Goal: Check status: Check status

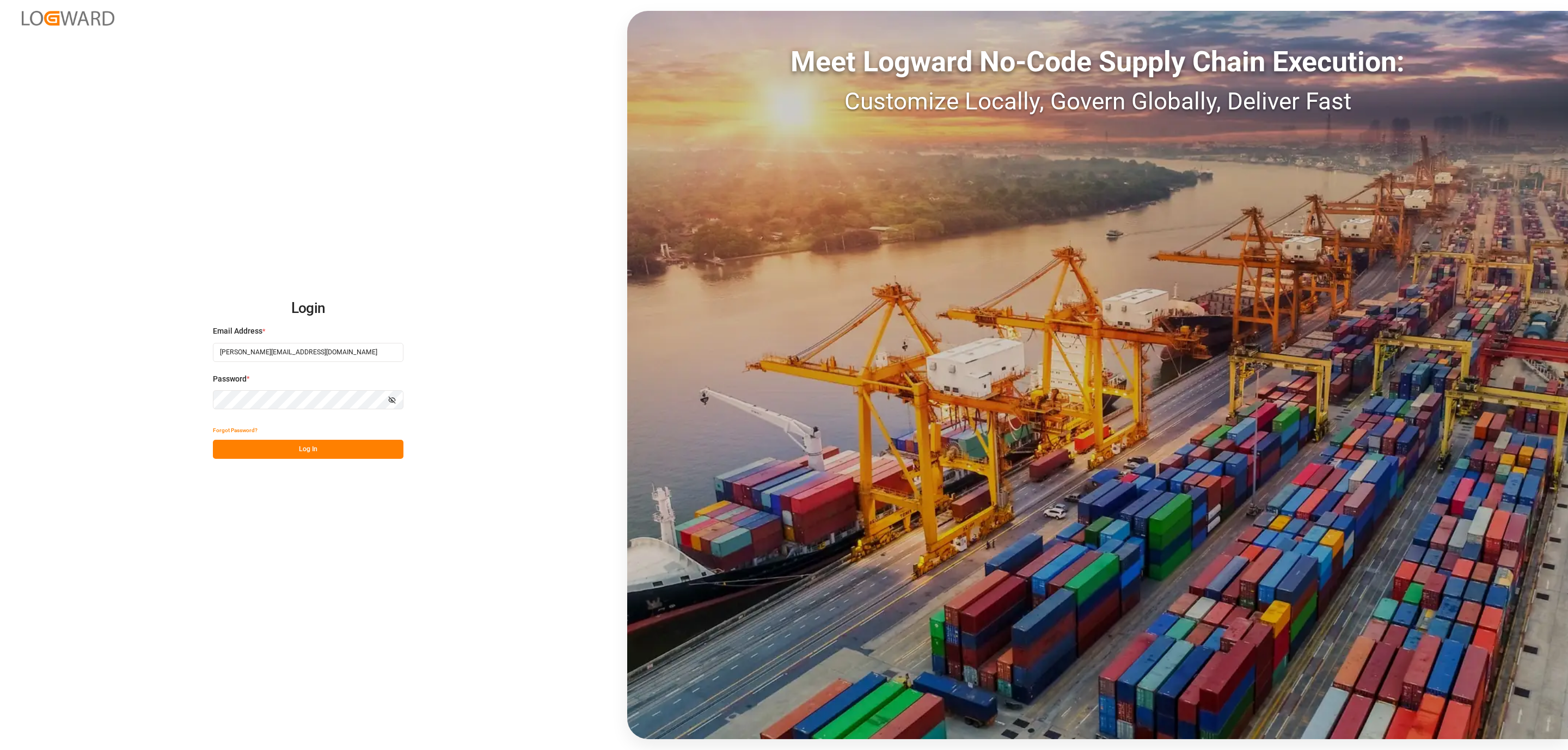
click at [272, 449] on button "Log In" at bounding box center [308, 449] width 190 height 19
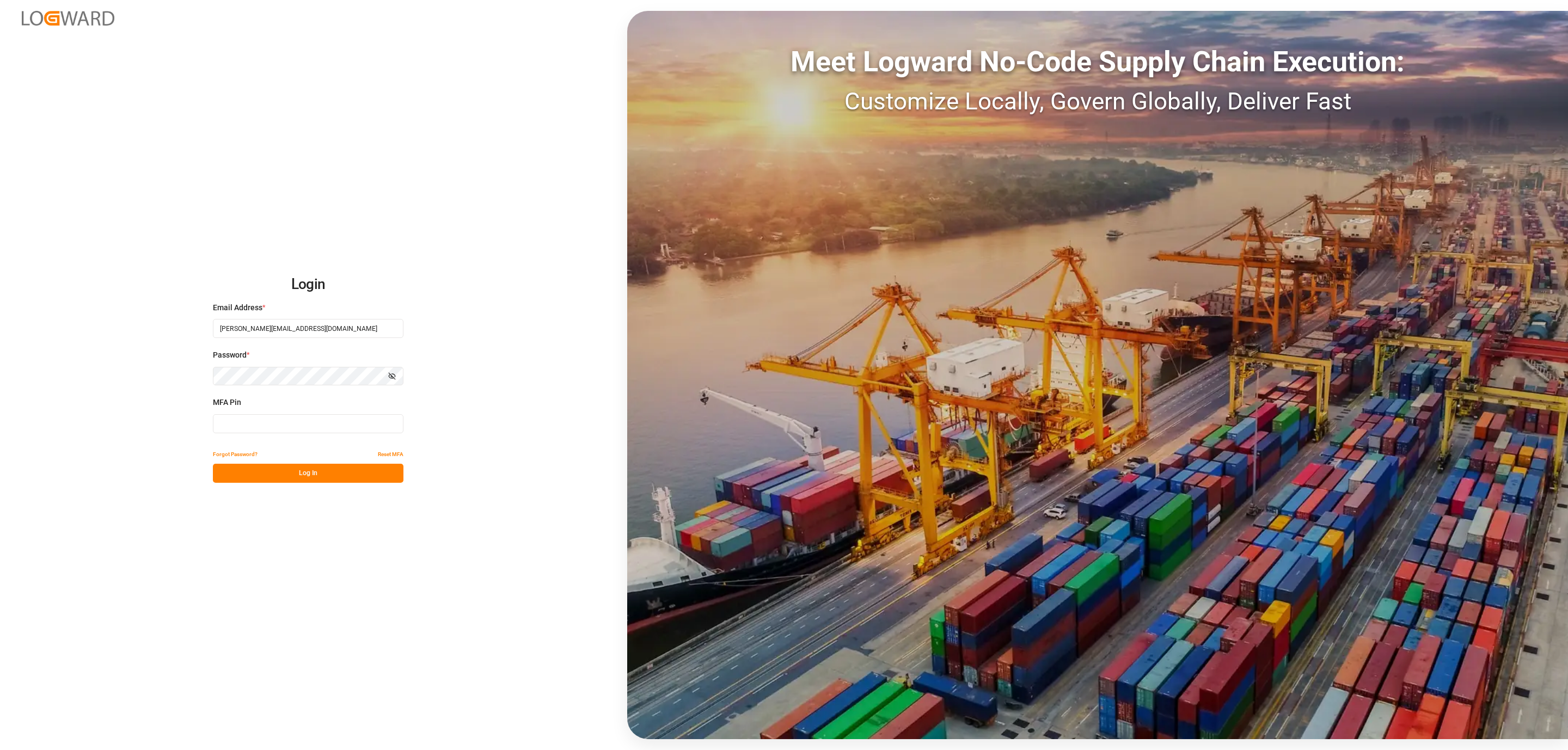
click at [249, 423] on input at bounding box center [308, 424] width 190 height 19
type input "845536"
click at [273, 477] on button "Log In" at bounding box center [308, 473] width 190 height 19
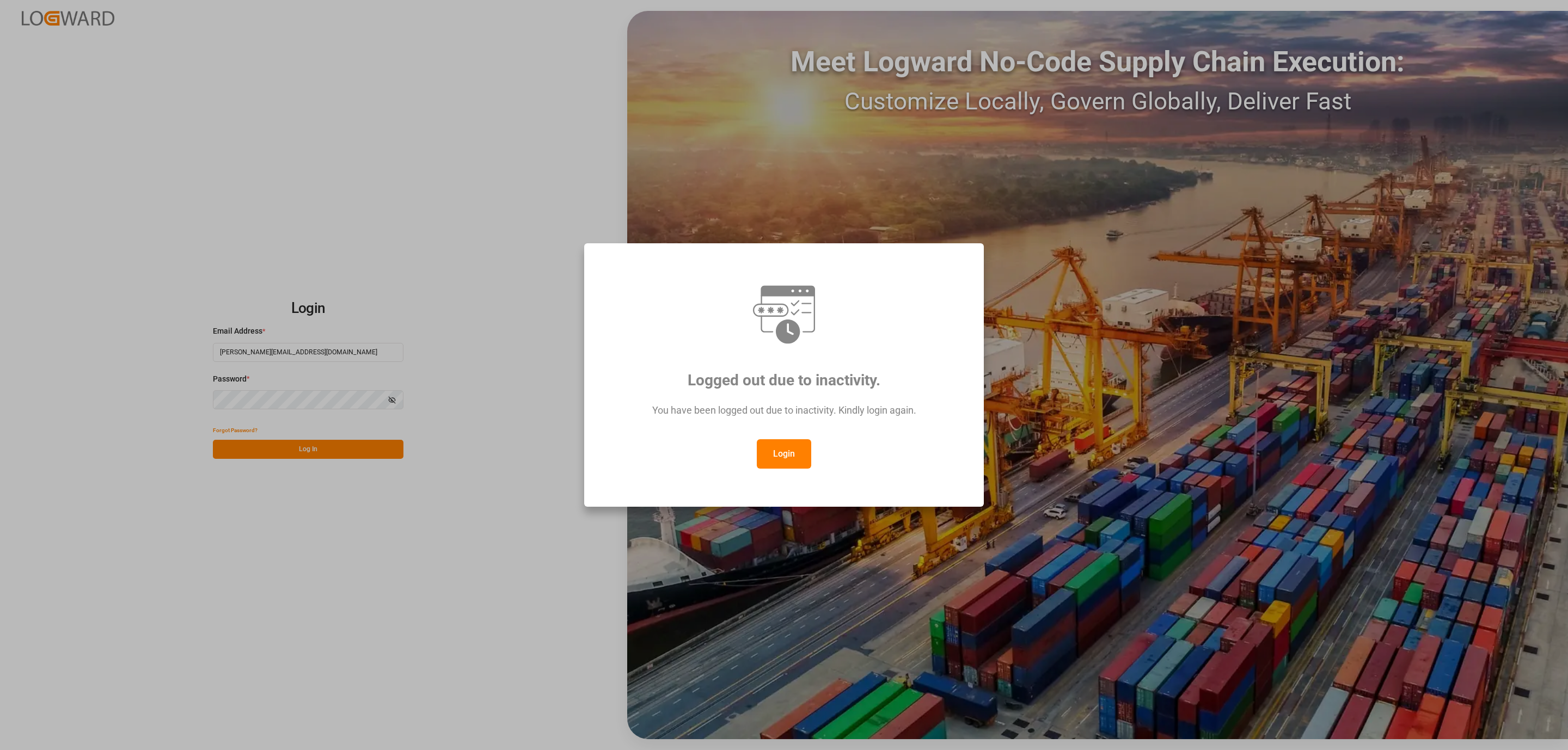
click at [774, 464] on button "Login" at bounding box center [784, 454] width 54 height 29
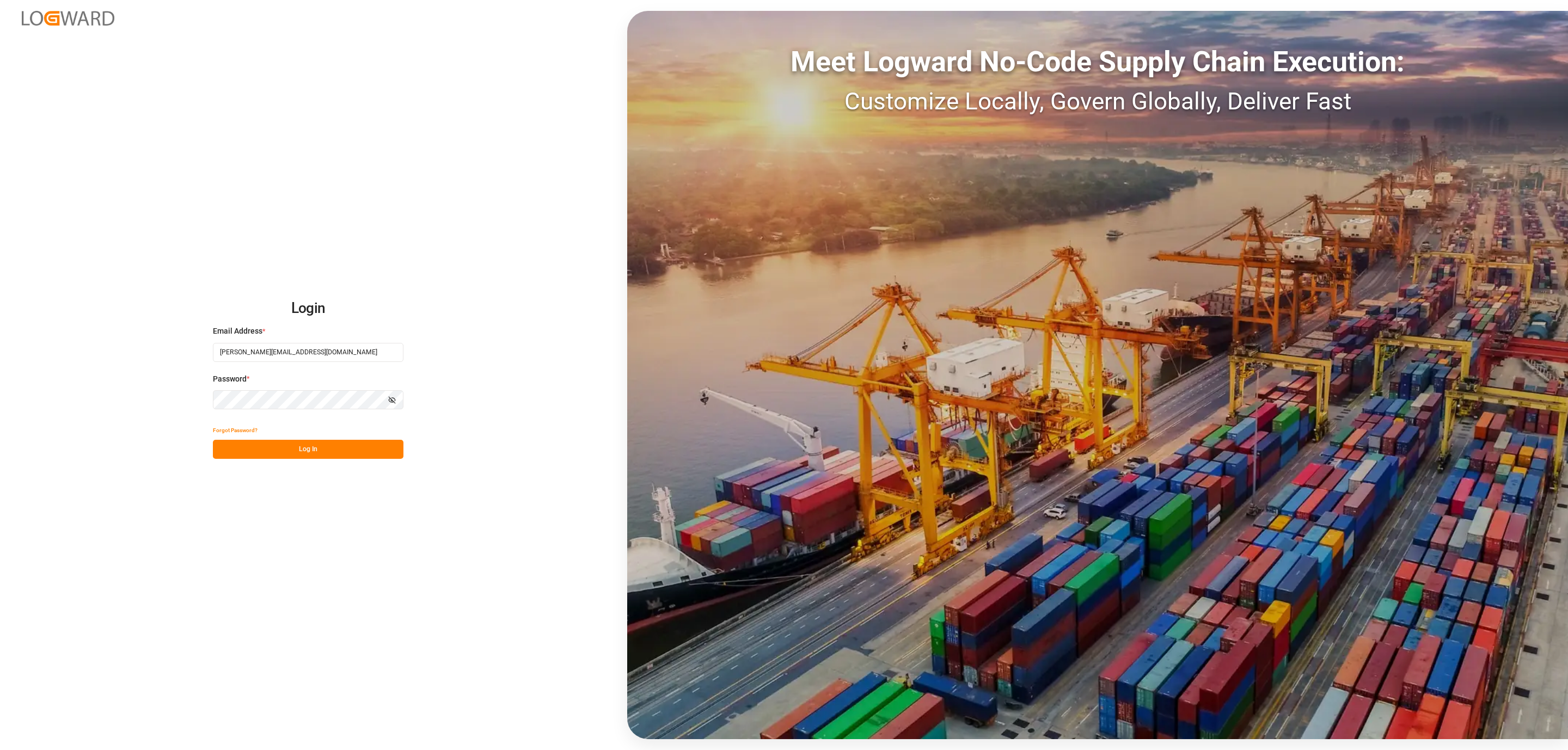
click at [329, 451] on button "Log In" at bounding box center [308, 449] width 190 height 19
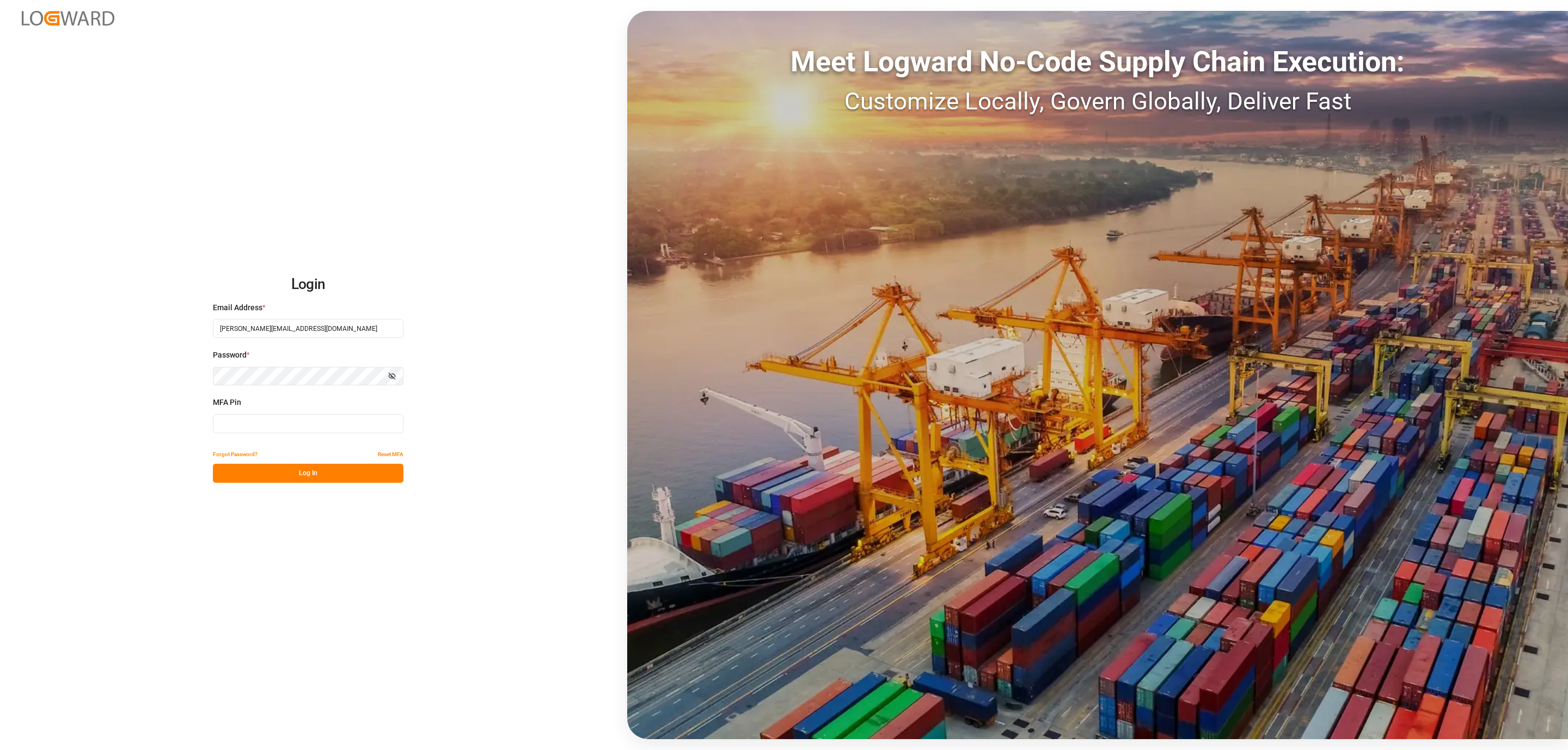
click at [265, 426] on input at bounding box center [308, 424] width 190 height 19
type input "845536"
click at [266, 467] on button "Log In" at bounding box center [308, 473] width 190 height 19
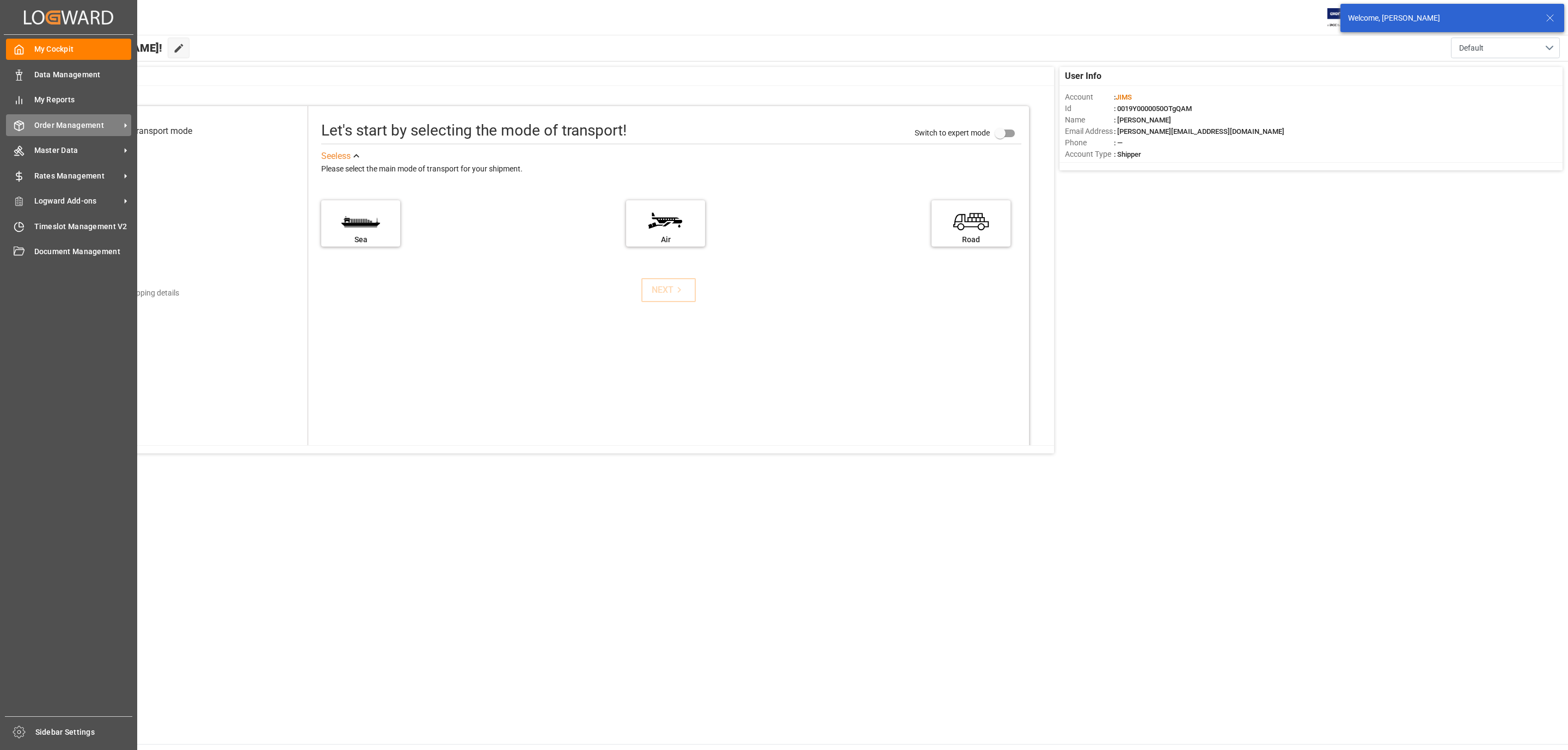
click at [52, 125] on span "Order Management" at bounding box center [77, 125] width 86 height 11
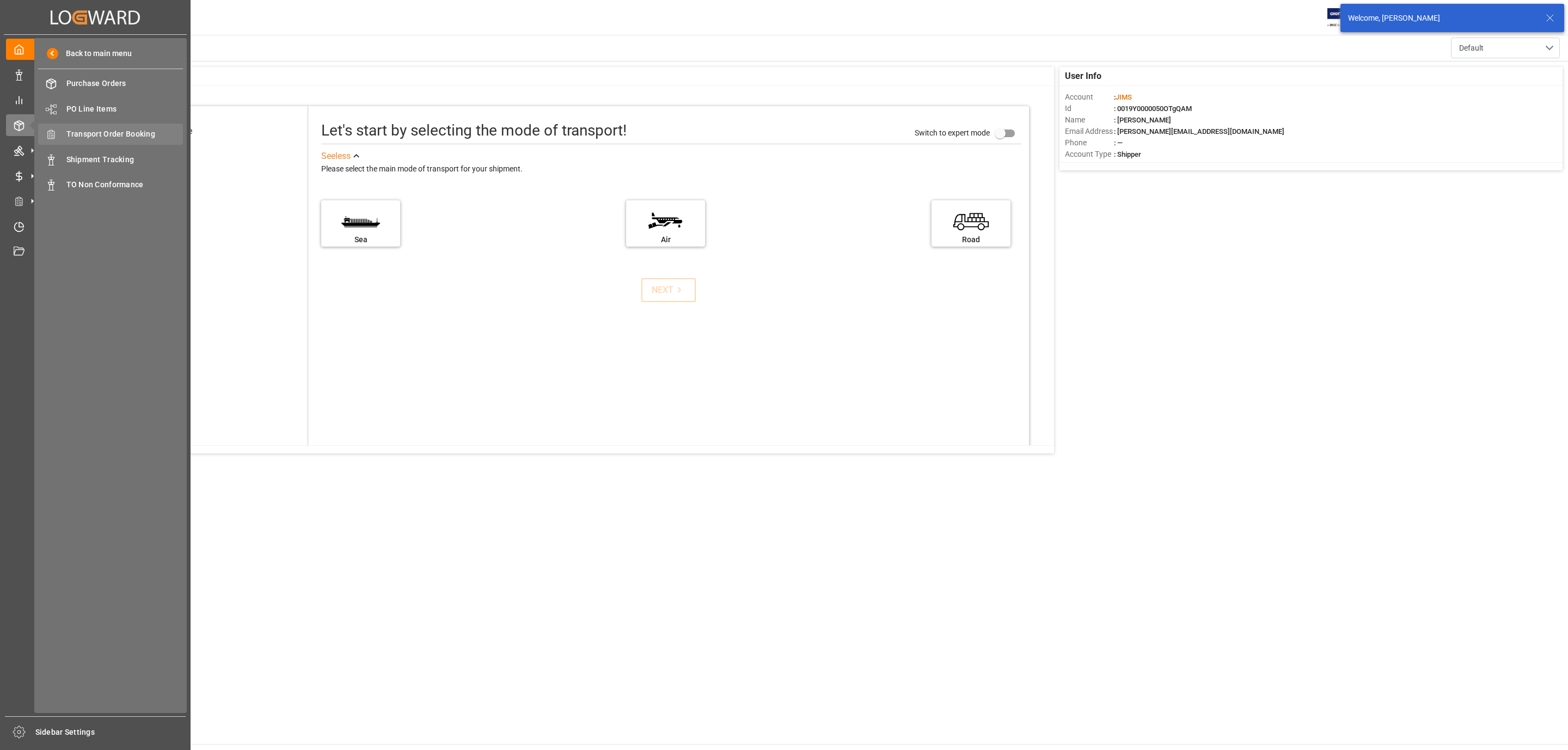
click at [135, 139] on span "Transport Order Booking" at bounding box center [125, 134] width 117 height 11
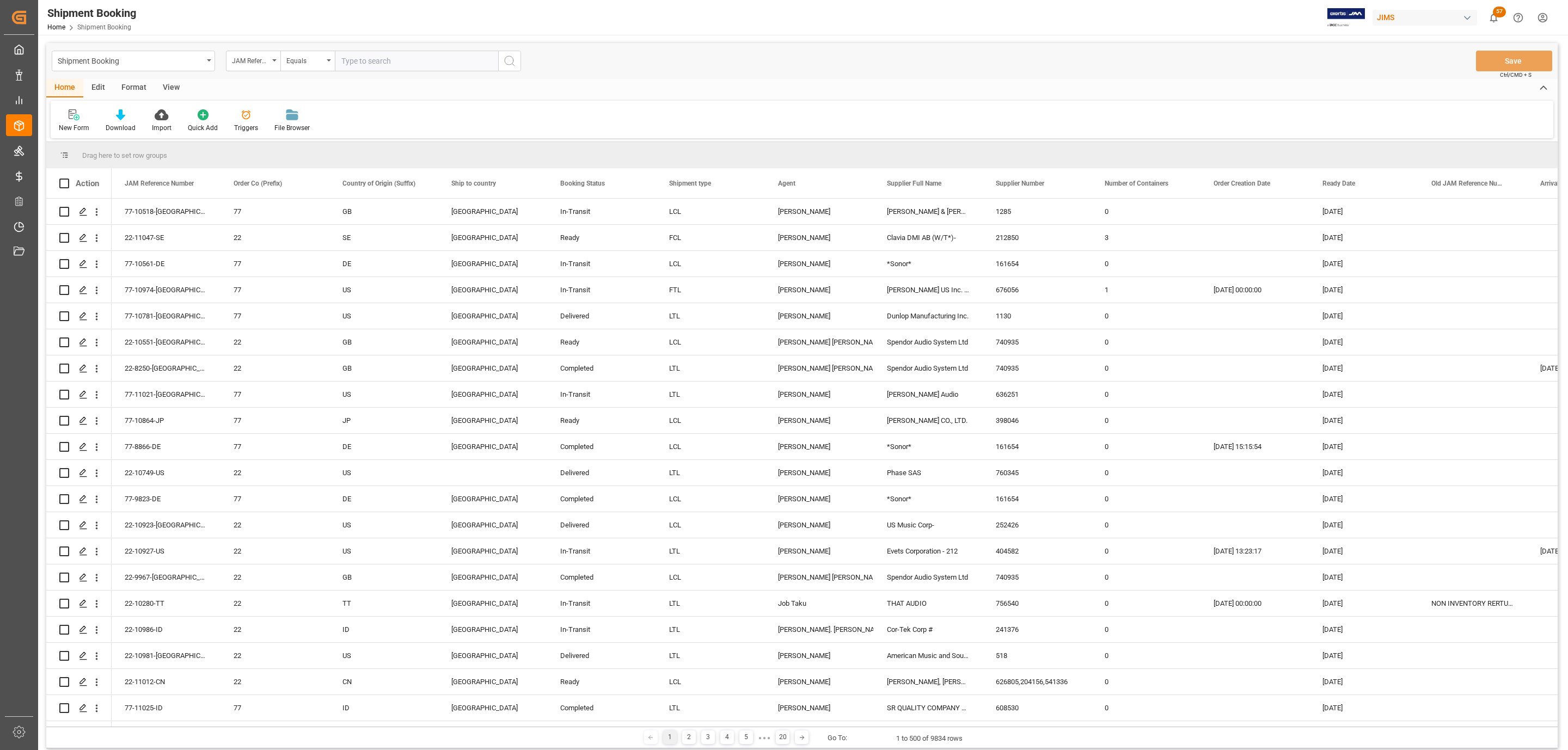
paste input "77-10440-US"
type input "77-10440-US"
click at [500, 58] on button "search button" at bounding box center [509, 61] width 23 height 21
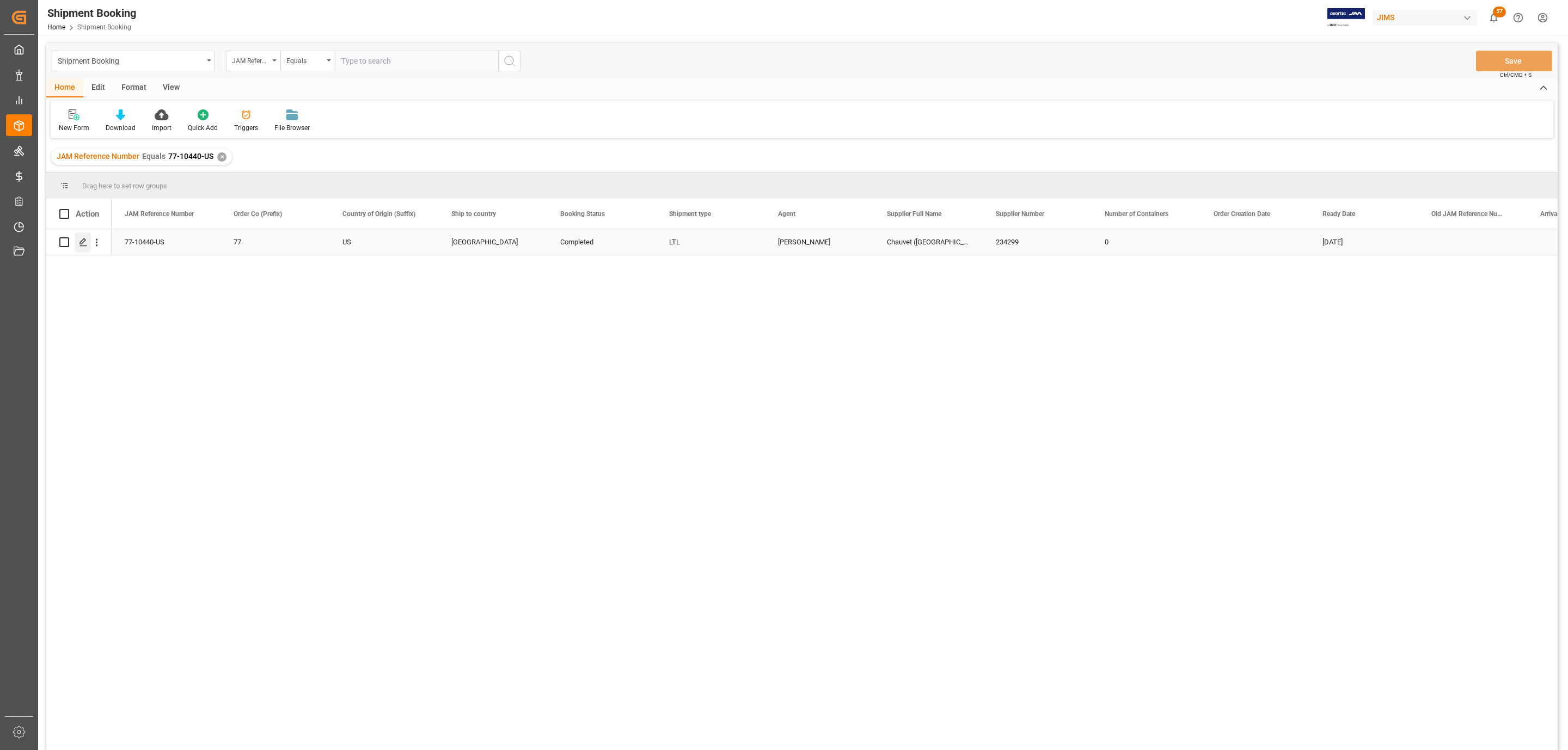
click at [79, 243] on icon "Press SPACE to select this row." at bounding box center [83, 242] width 9 height 9
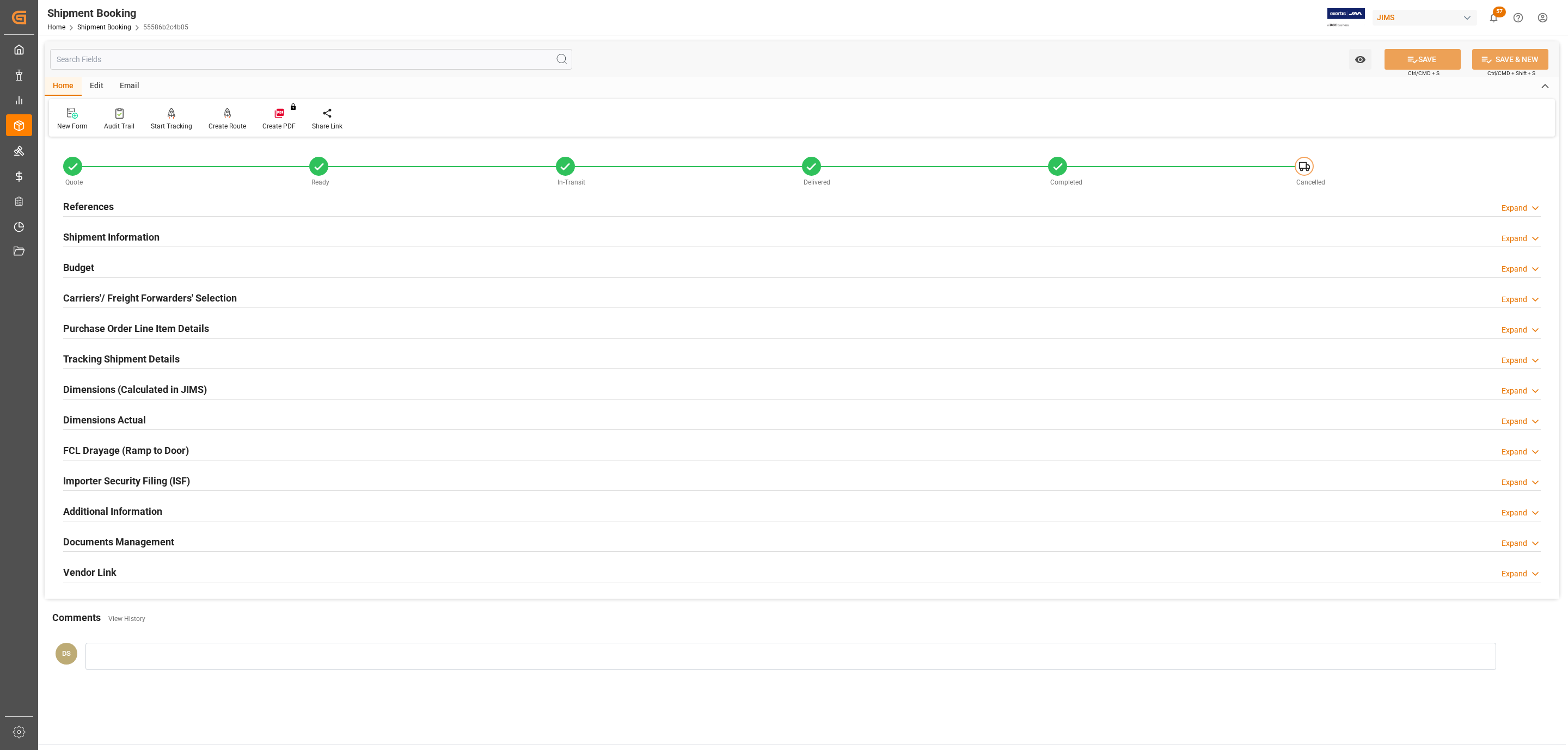
click at [132, 80] on div "Email" at bounding box center [130, 86] width 36 height 19
click at [108, 353] on h2 "Tracking Shipment Details" at bounding box center [121, 359] width 117 height 15
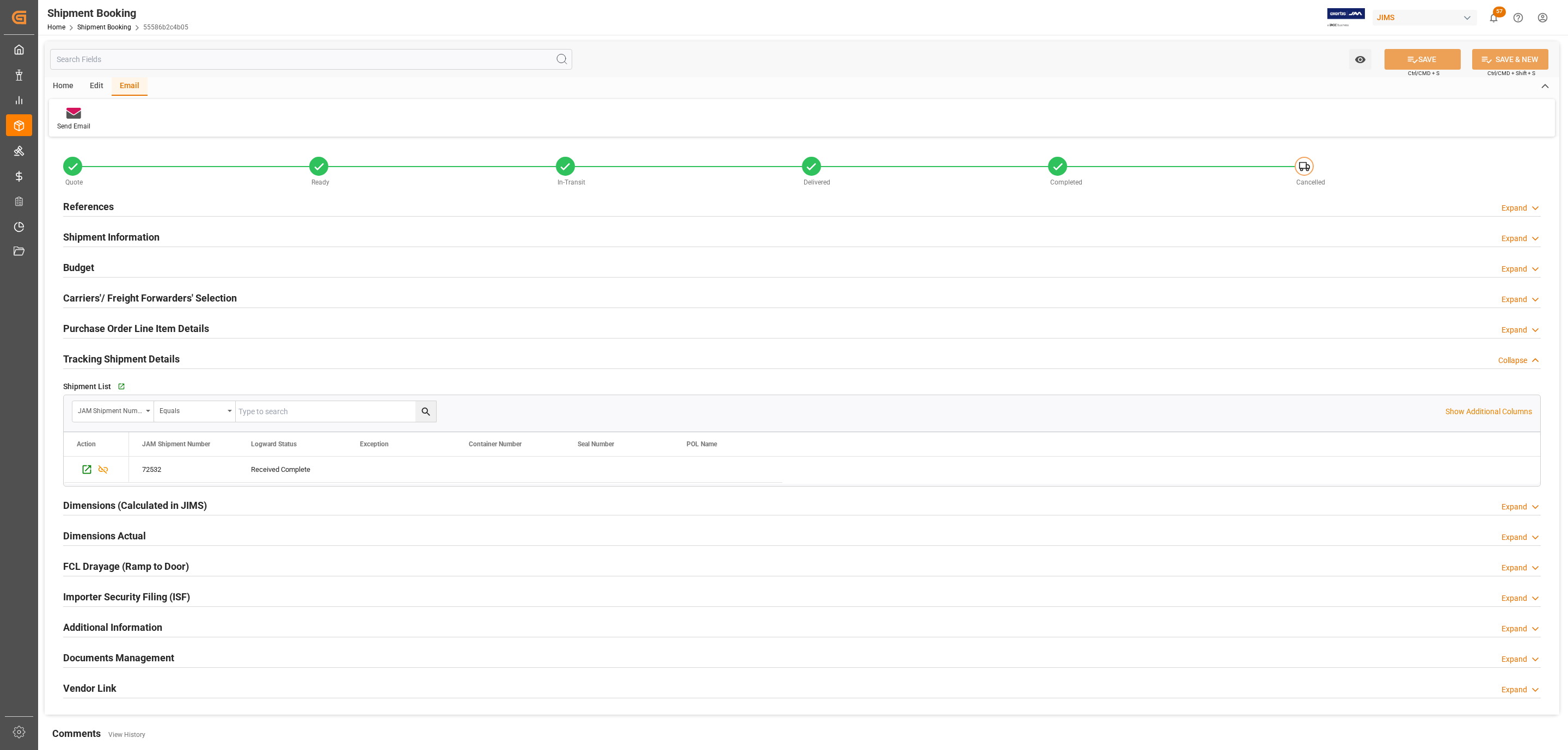
click at [115, 387] on div "Go to Shipment Tracking Grid" at bounding box center [233, 387] width 237 height 16
click at [121, 387] on icon "button" at bounding box center [121, 387] width 9 height 9
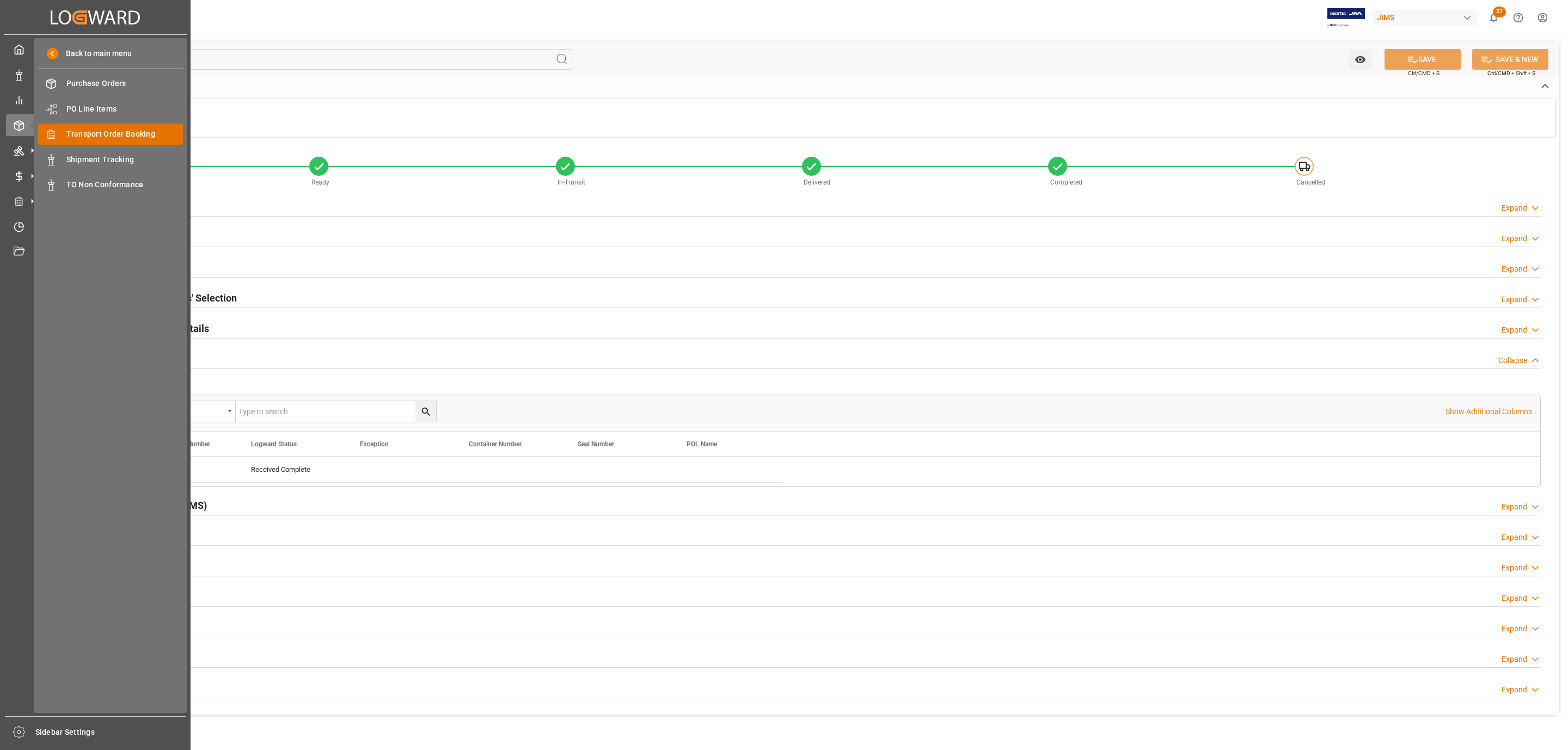
click at [143, 131] on span "Transport Order Booking" at bounding box center [125, 134] width 117 height 11
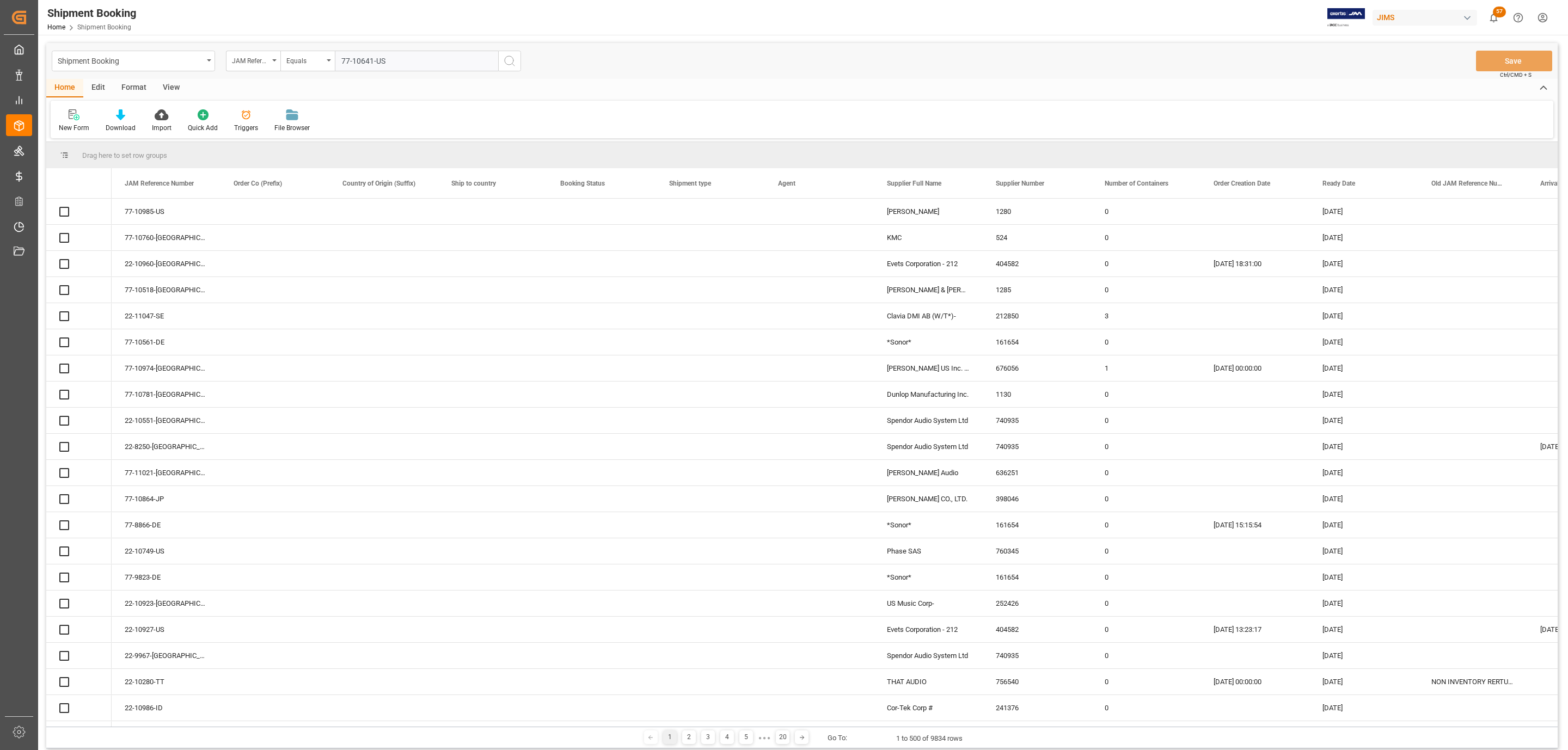
type input "77-10641-US"
click at [505, 61] on icon "search button" at bounding box center [509, 60] width 13 height 13
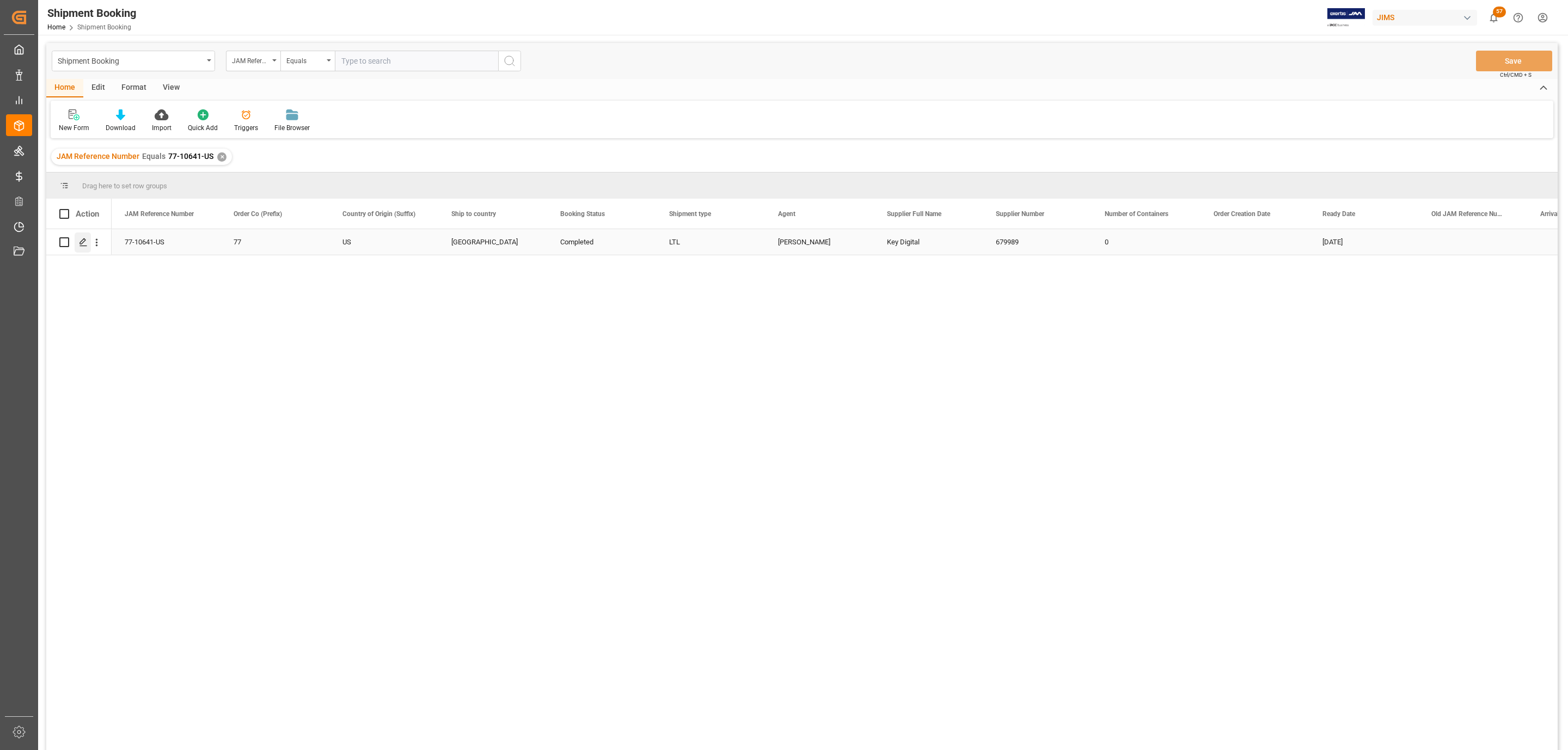
click at [77, 247] on div "Press SPACE to select this row." at bounding box center [82, 243] width 16 height 20
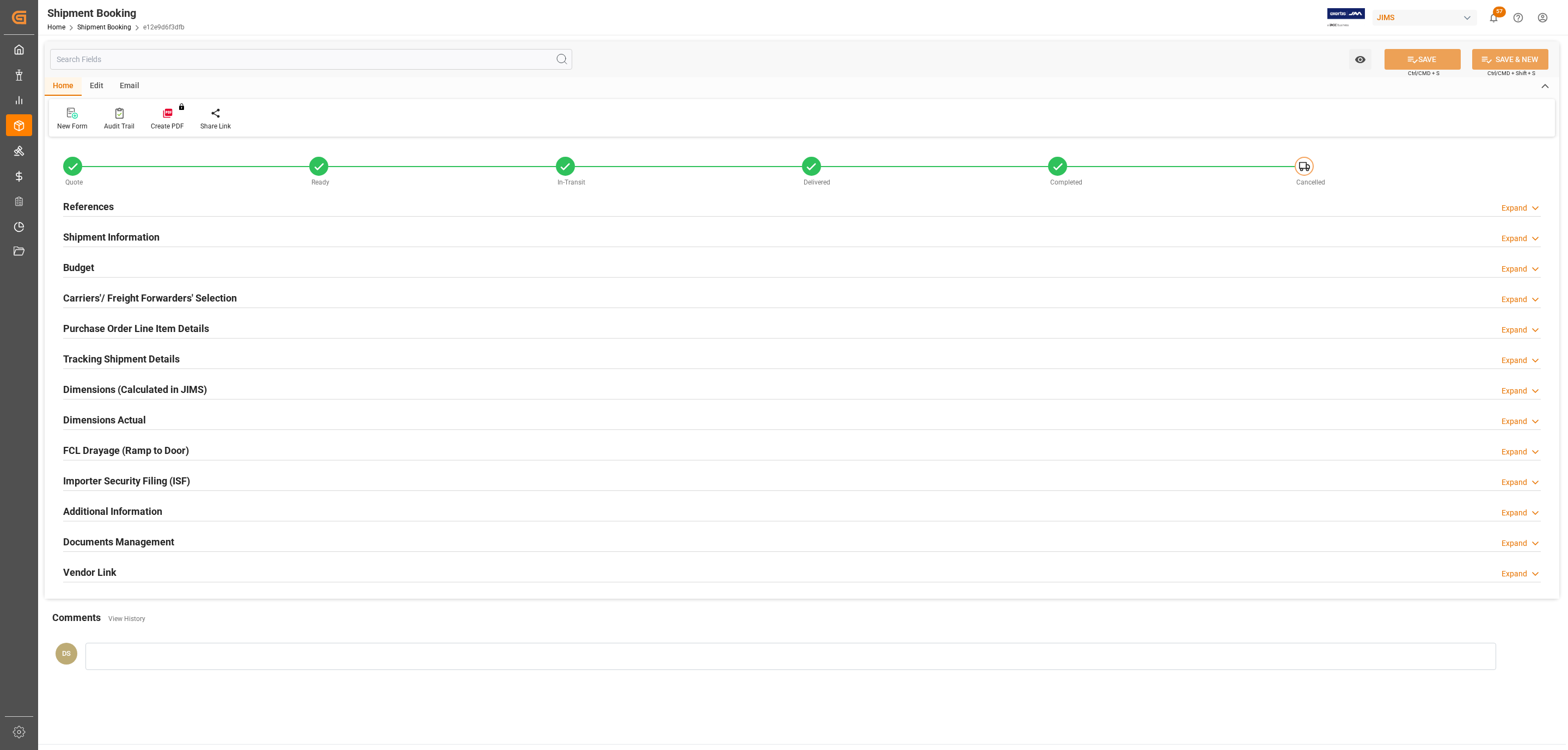
type input "0"
type input "3"
type input "[DATE]"
click at [156, 330] on h2 "Purchase Order Line Item Details" at bounding box center [136, 328] width 146 height 15
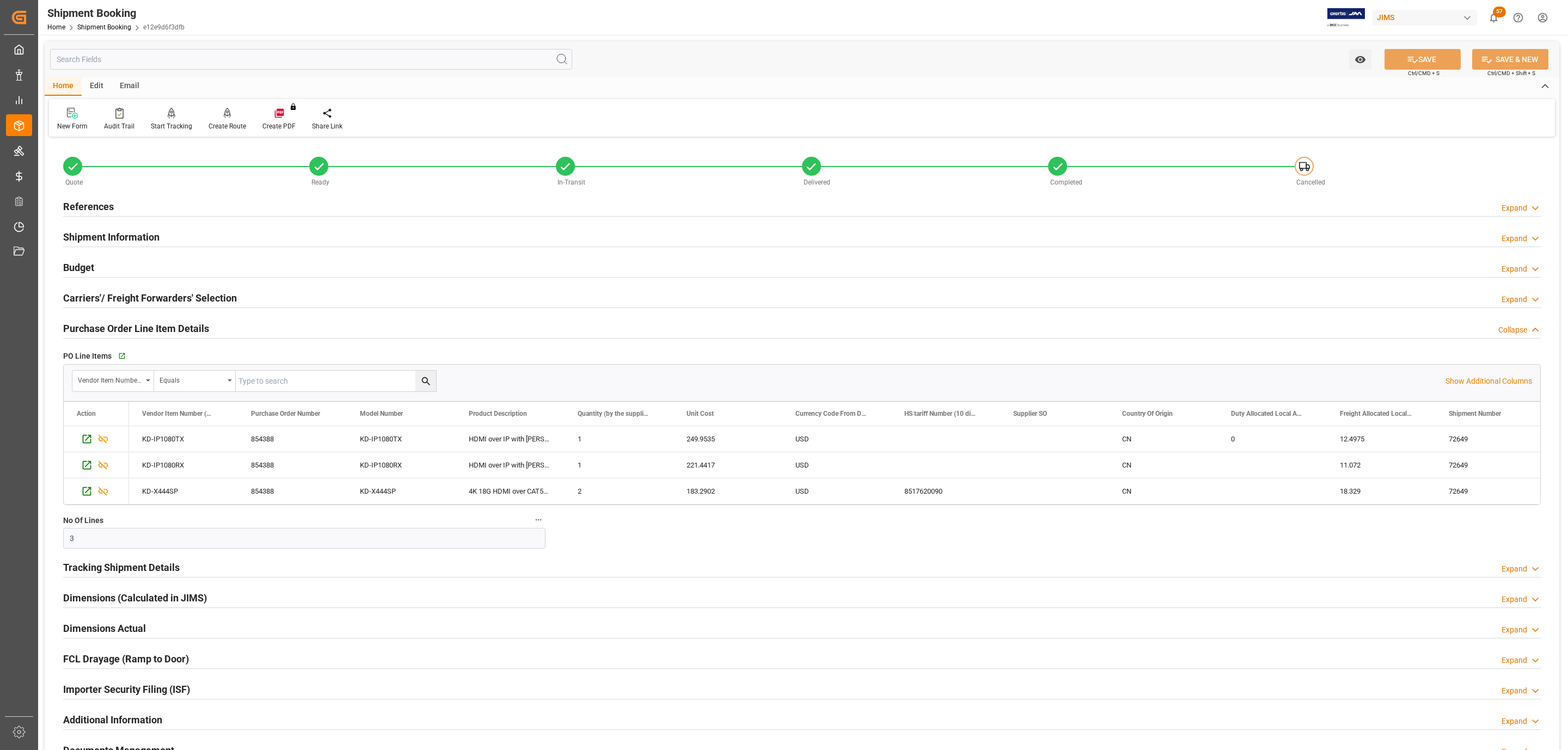
click at [168, 206] on div "References Expand" at bounding box center [802, 206] width 1478 height 21
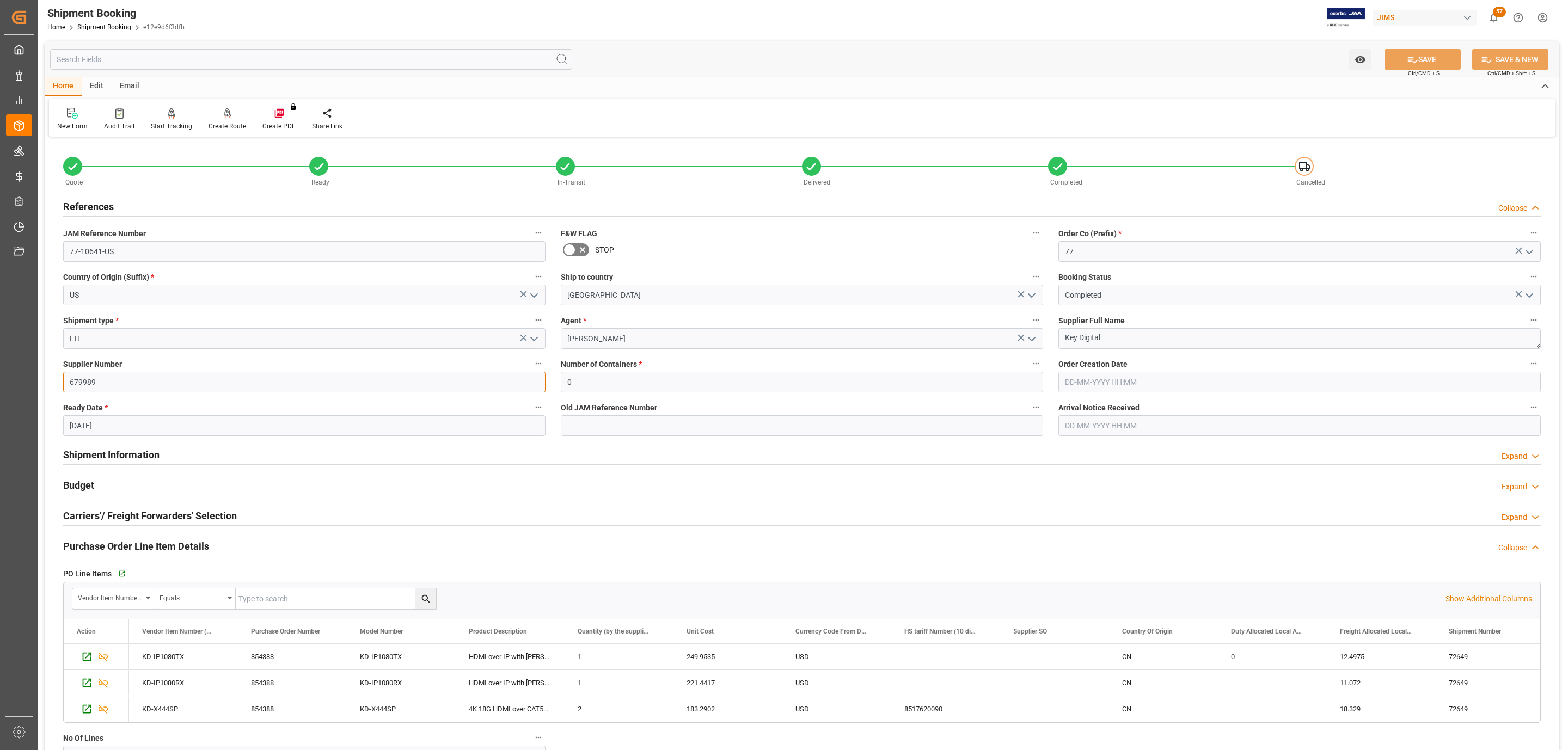
click at [113, 379] on input "679989" at bounding box center [304, 382] width 483 height 21
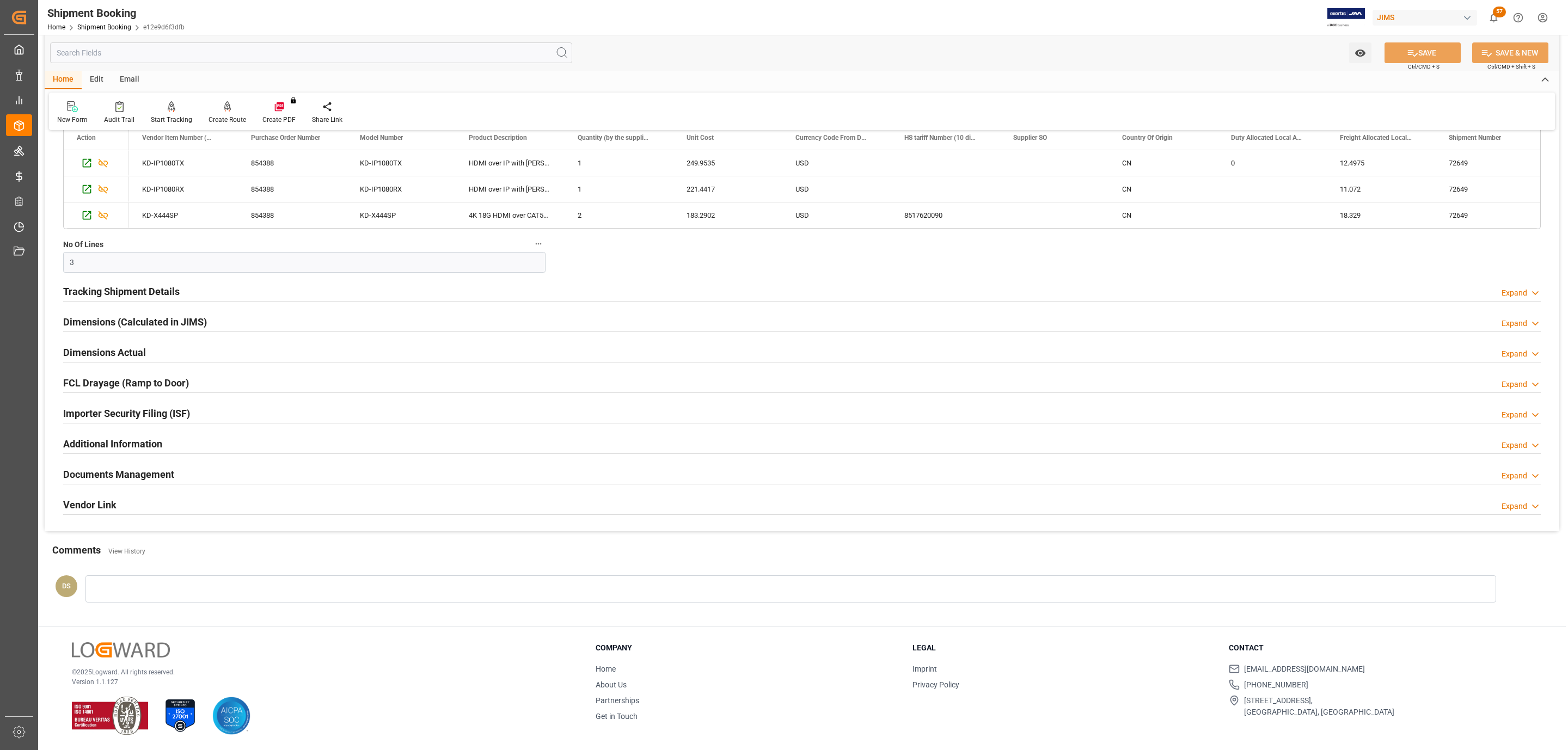
scroll to position [498, 0]
click at [118, 298] on div "Tracking Shipment Details" at bounding box center [121, 290] width 117 height 21
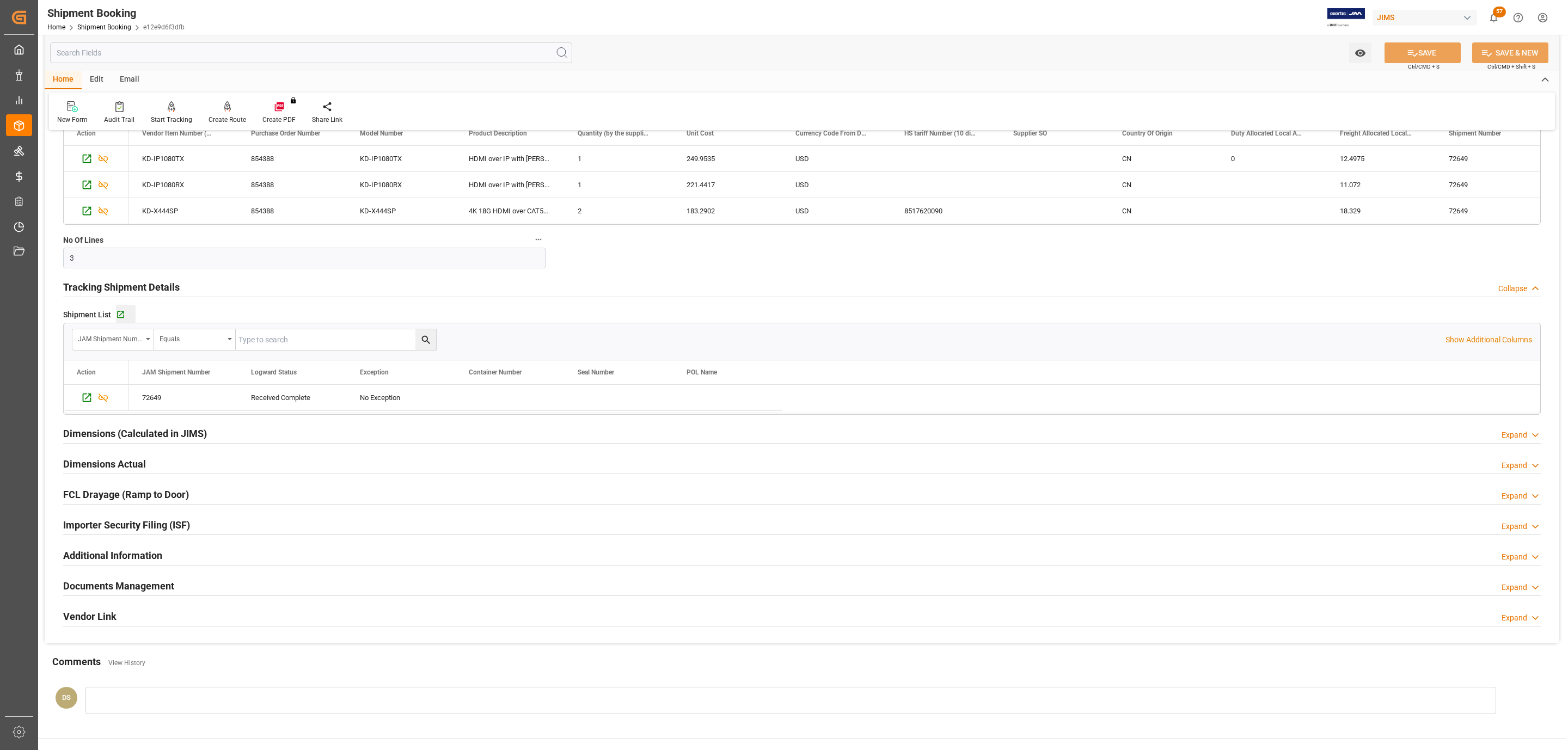
click at [125, 318] on div "Go to Shipment Tracking Grid" at bounding box center [125, 315] width 19 height 9
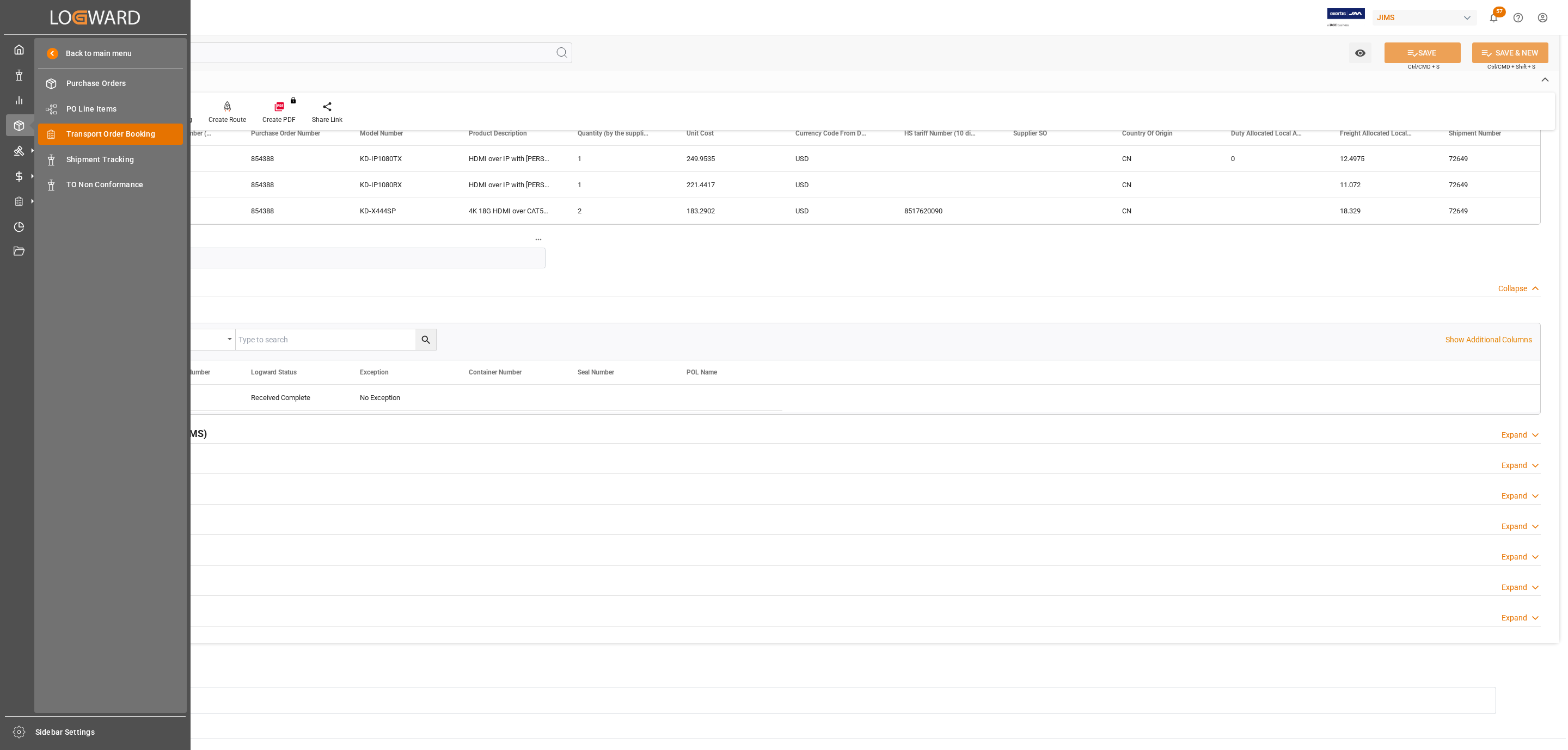
click at [128, 129] on span "Transport Order Booking" at bounding box center [125, 134] width 117 height 11
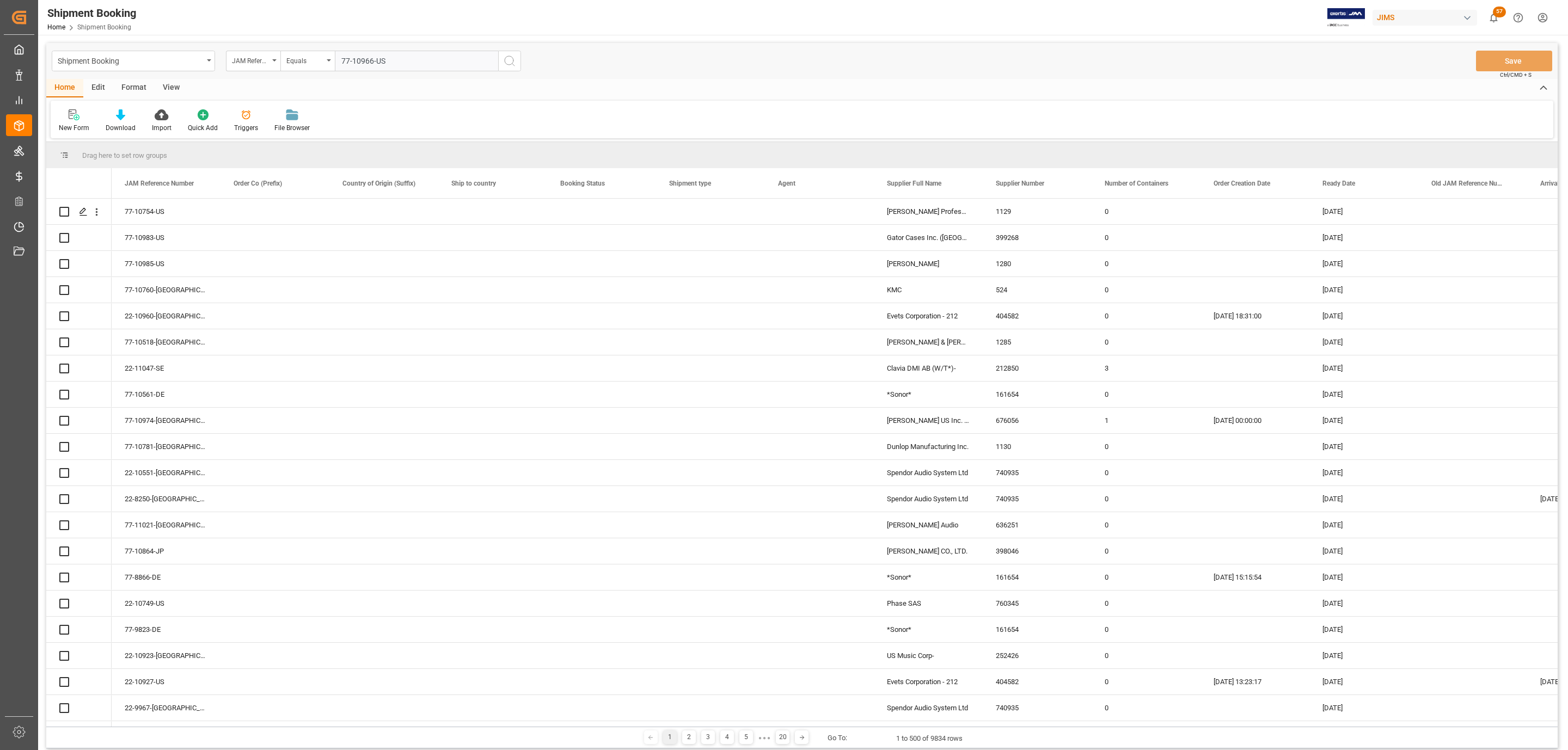
type input "77-10966-US"
click at [499, 62] on button "search button" at bounding box center [509, 61] width 23 height 21
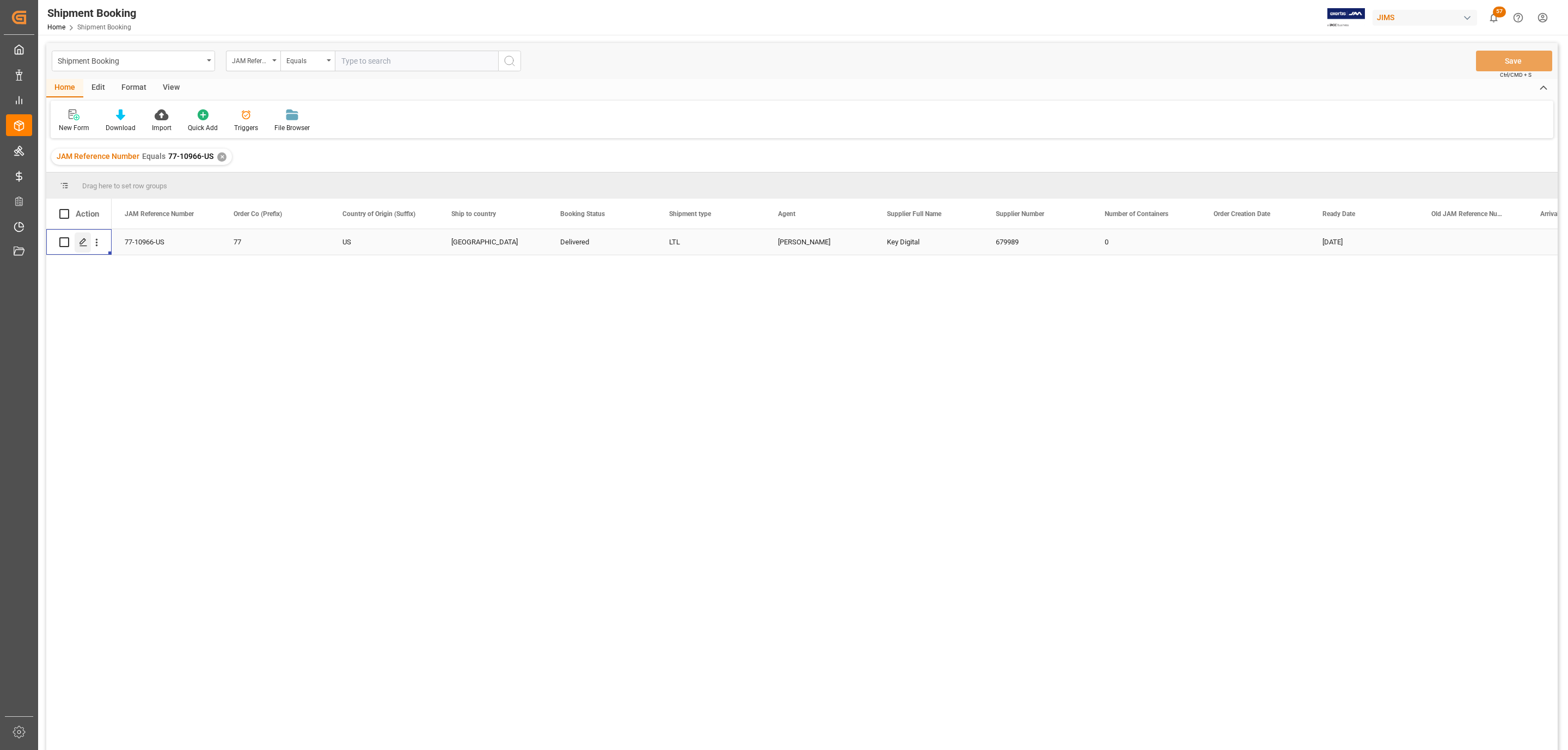
click at [79, 244] on icon "Press SPACE to select this row." at bounding box center [83, 242] width 9 height 9
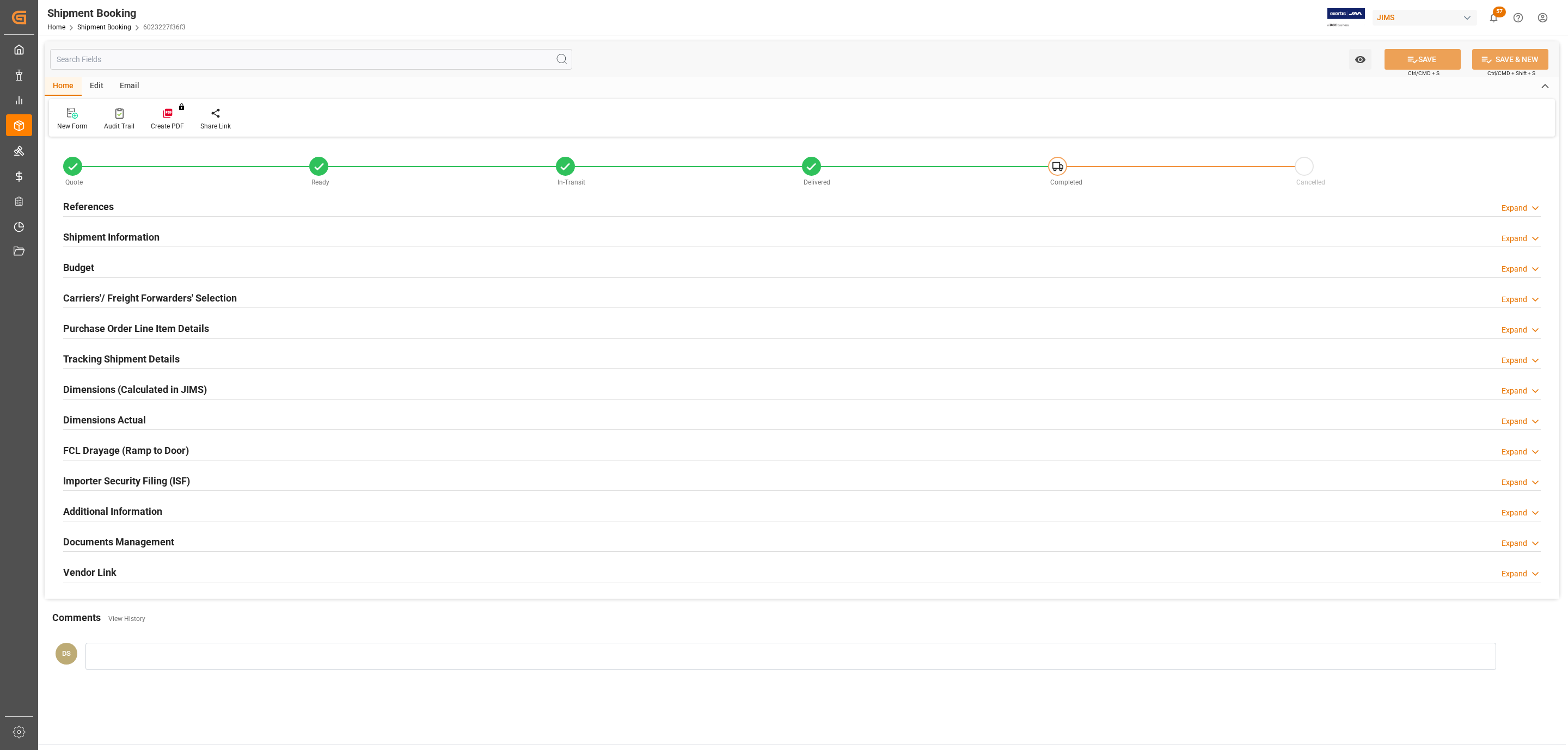
type input "0"
type input "1"
type input "[DATE]"
click at [103, 358] on h2 "Tracking Shipment Details" at bounding box center [121, 359] width 117 height 15
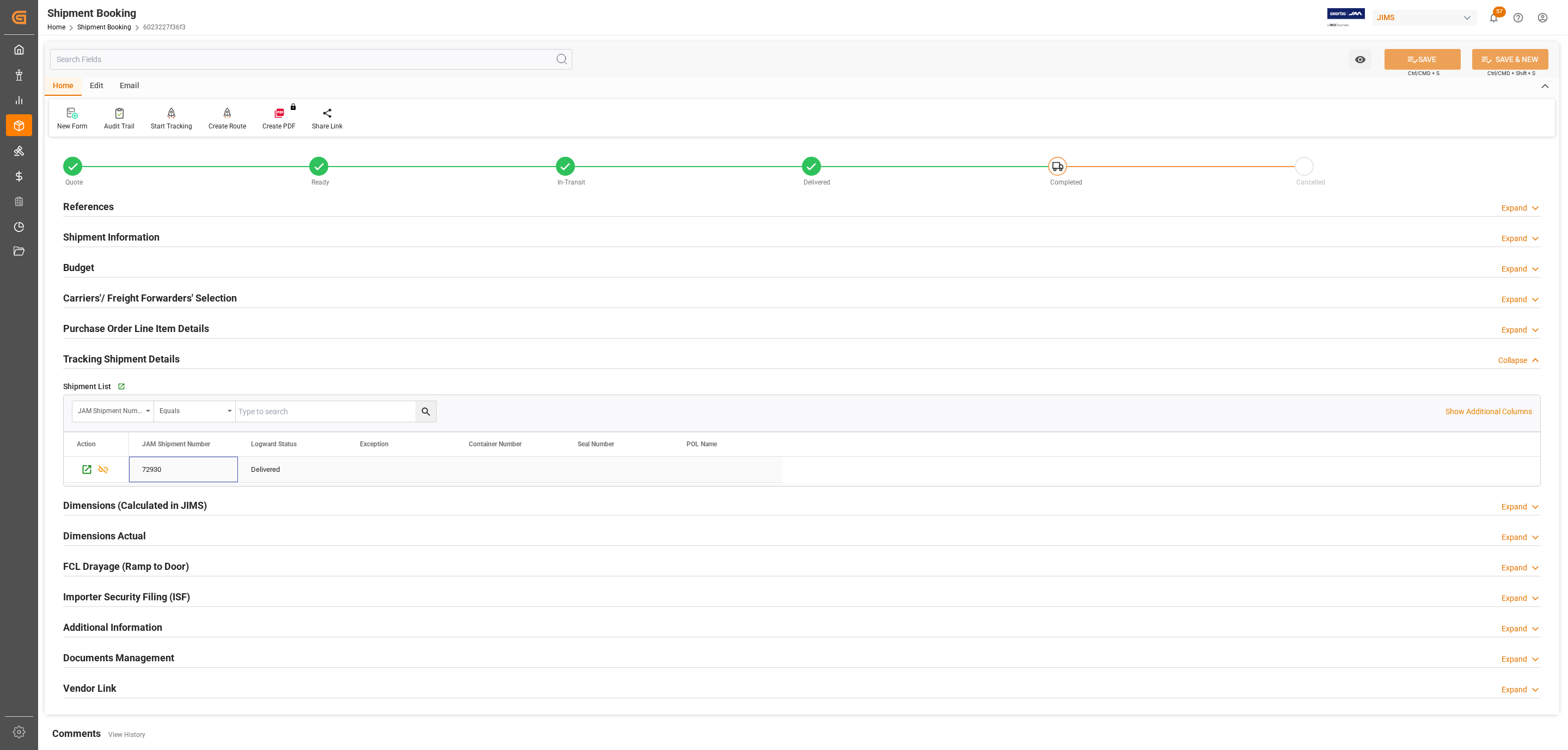
click at [152, 471] on div "72930" at bounding box center [184, 470] width 109 height 25
click at [144, 332] on h2 "Purchase Order Line Item Details" at bounding box center [136, 328] width 146 height 15
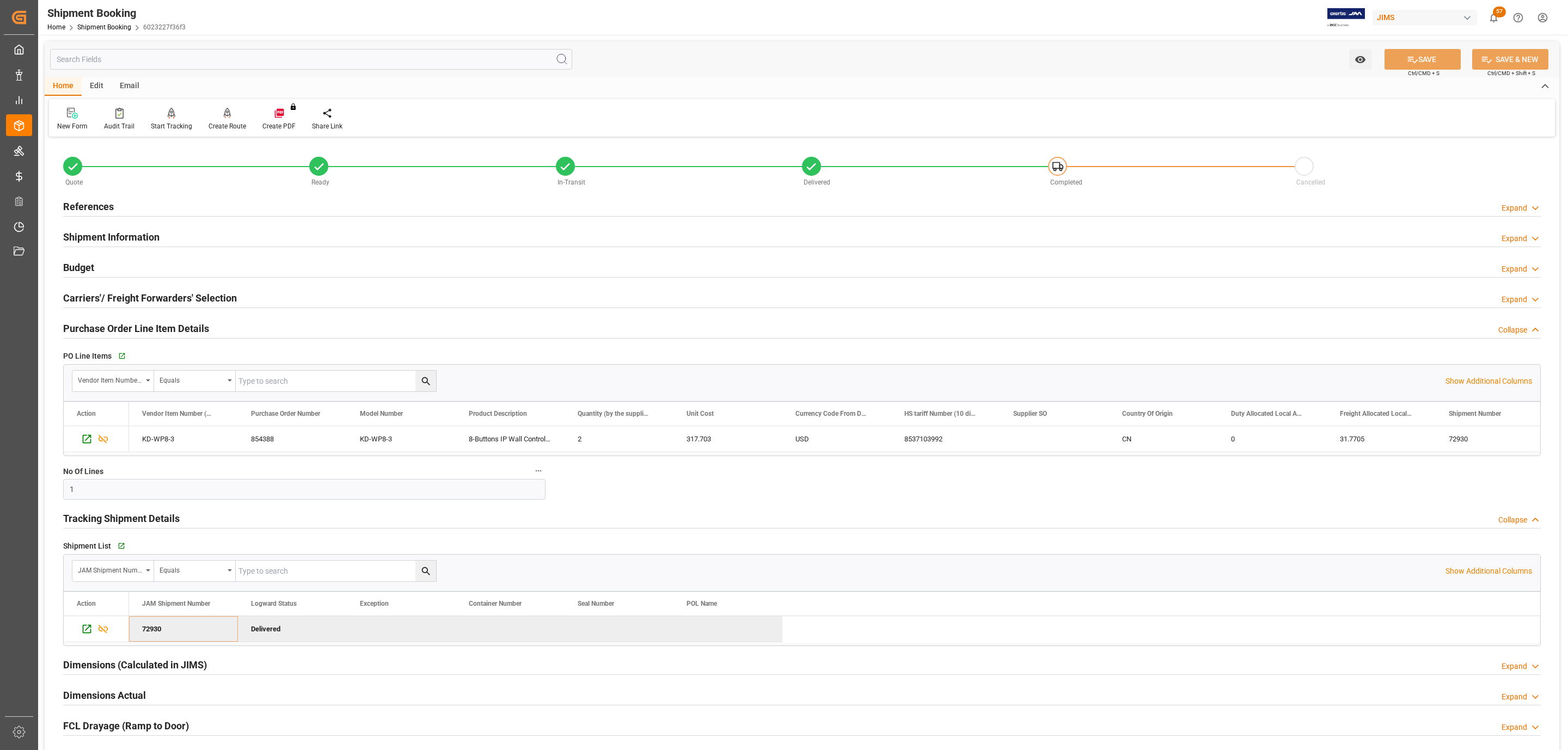
click at [146, 198] on div "References Expand" at bounding box center [802, 206] width 1478 height 21
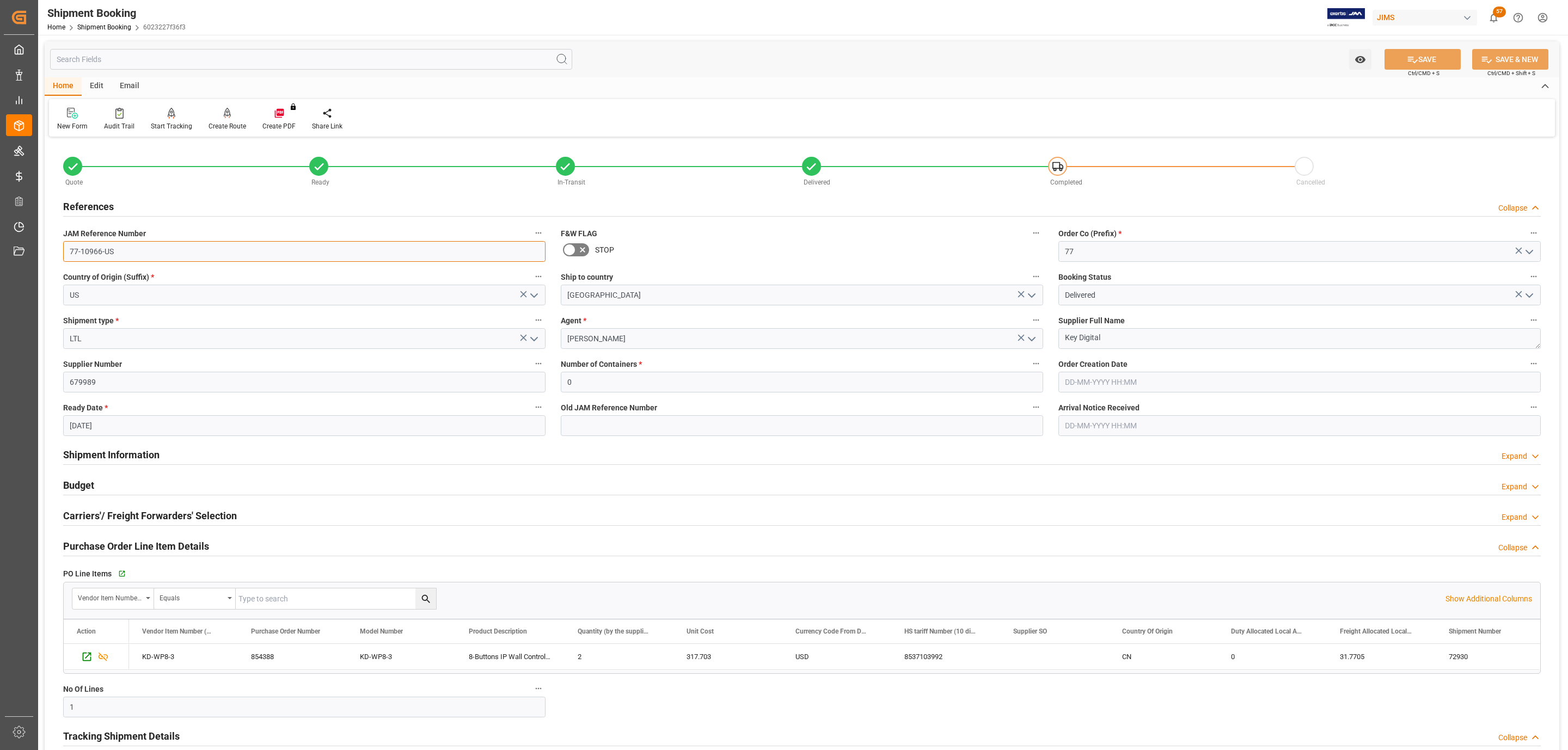
click at [123, 251] on input "77-10966-US" at bounding box center [304, 251] width 483 height 21
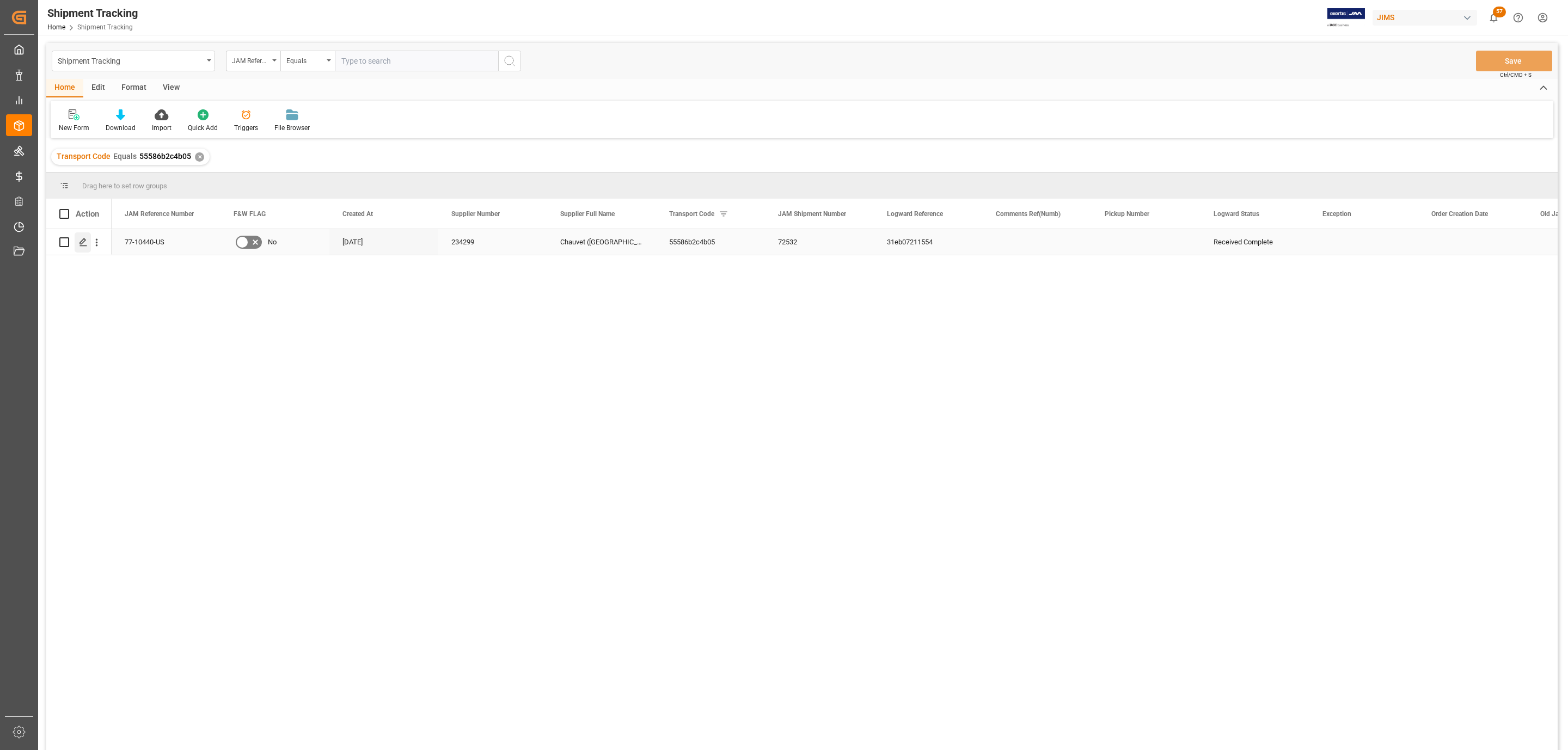
click at [77, 241] on div "Press SPACE to select this row." at bounding box center [82, 243] width 16 height 20
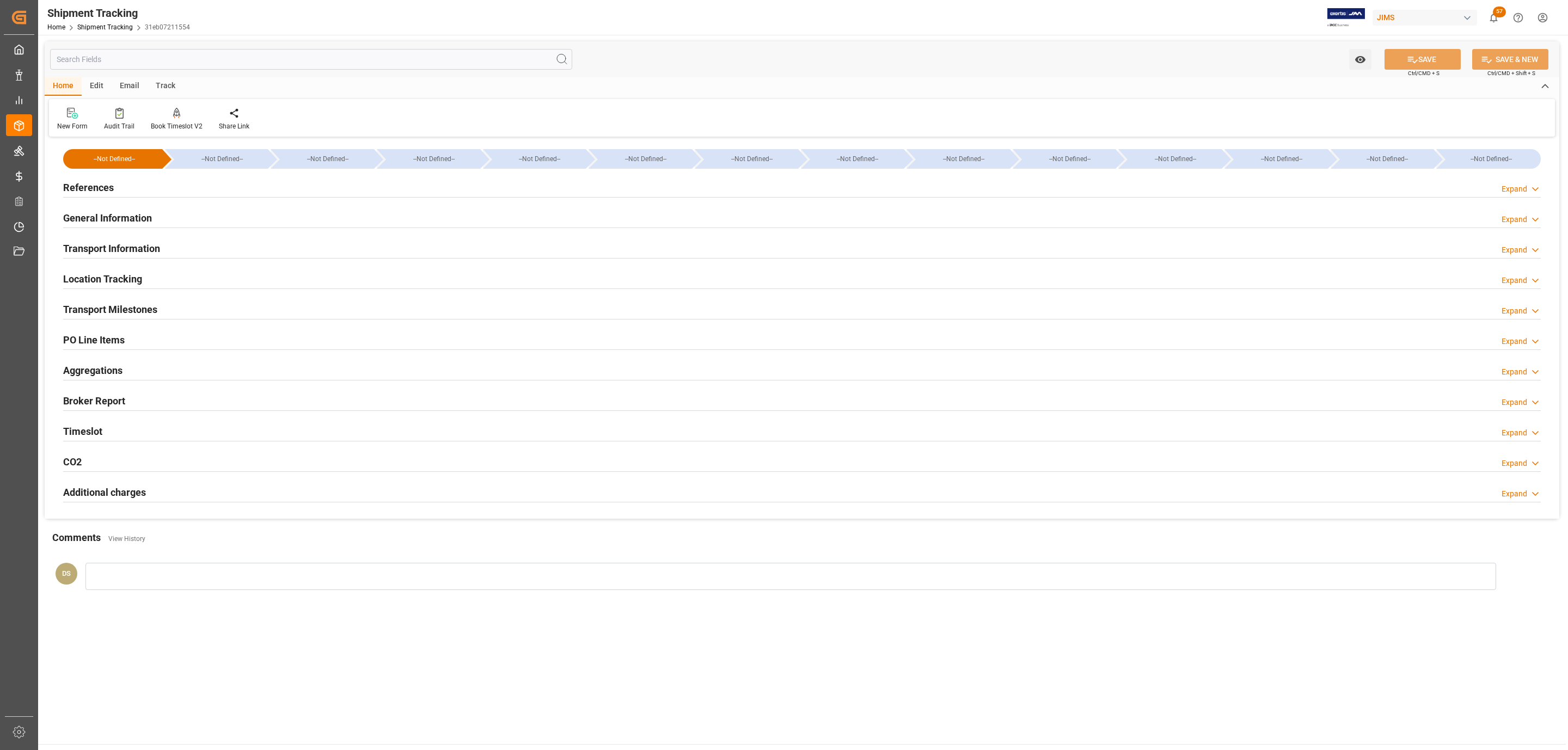
click at [95, 84] on div "Edit" at bounding box center [97, 86] width 30 height 19
click at [126, 83] on div "Email" at bounding box center [130, 86] width 36 height 19
click at [59, 86] on div "Home" at bounding box center [63, 86] width 37 height 19
click at [115, 109] on icon at bounding box center [119, 113] width 8 height 11
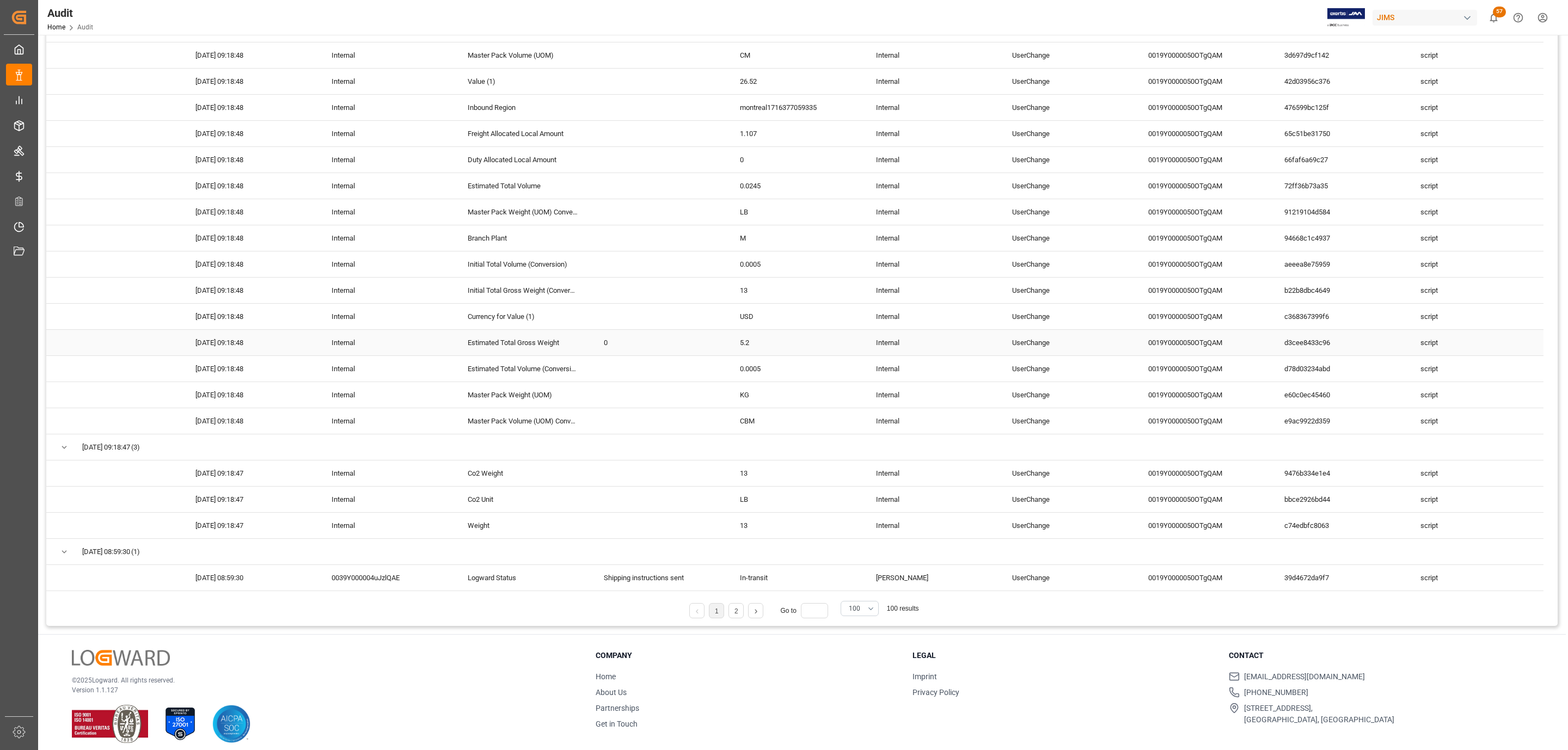
scroll to position [182, 0]
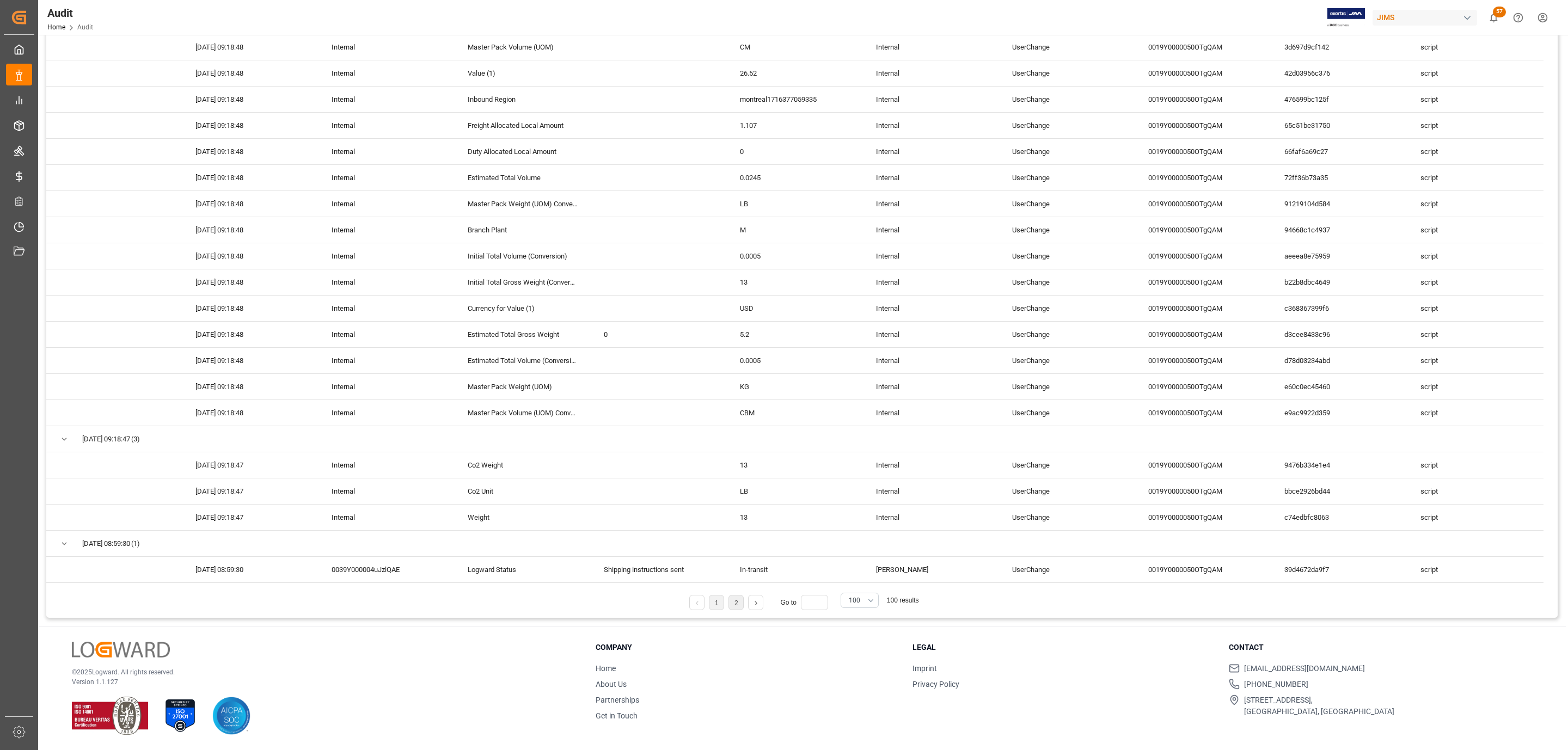
click at [735, 602] on link "2" at bounding box center [737, 603] width 4 height 7
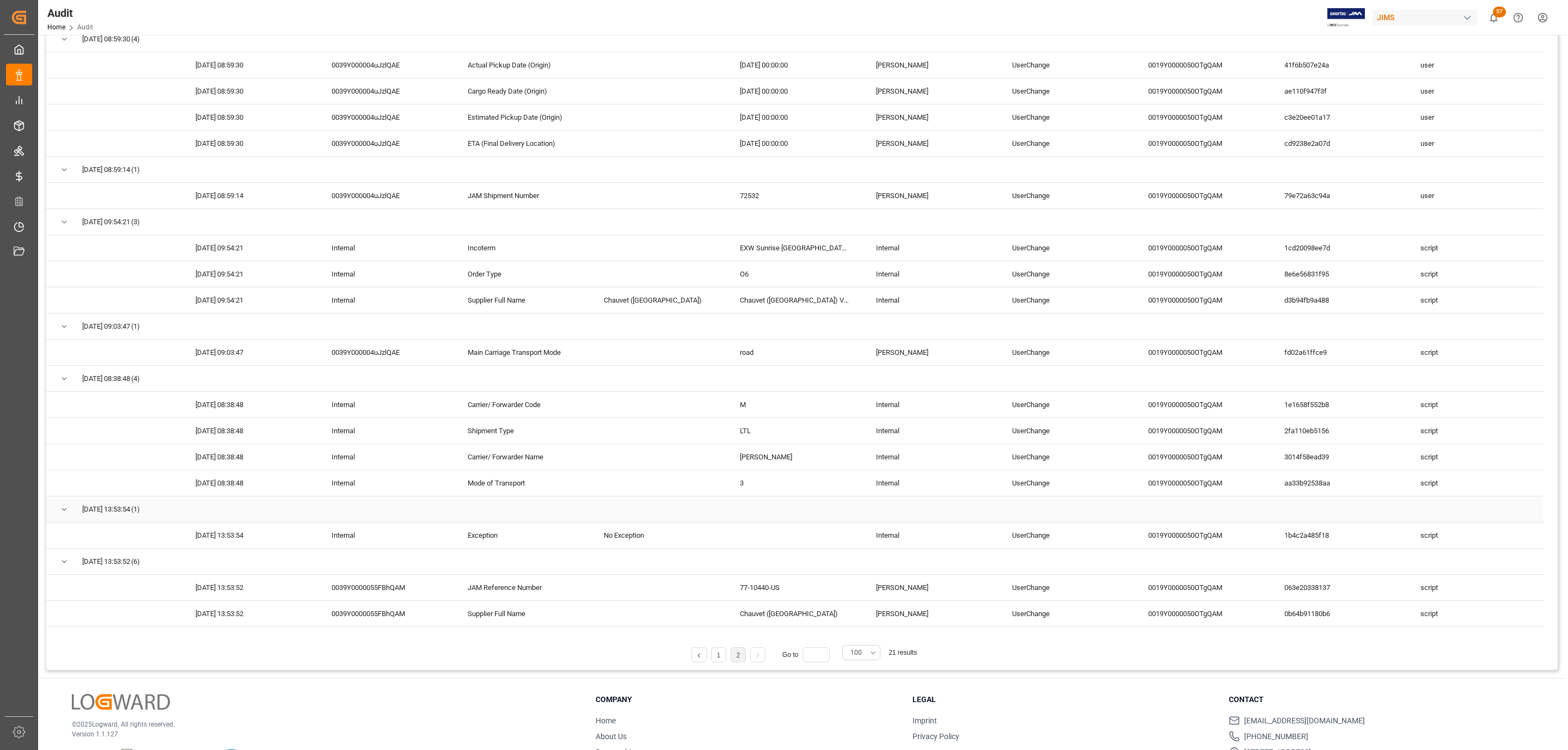
scroll to position [100, 0]
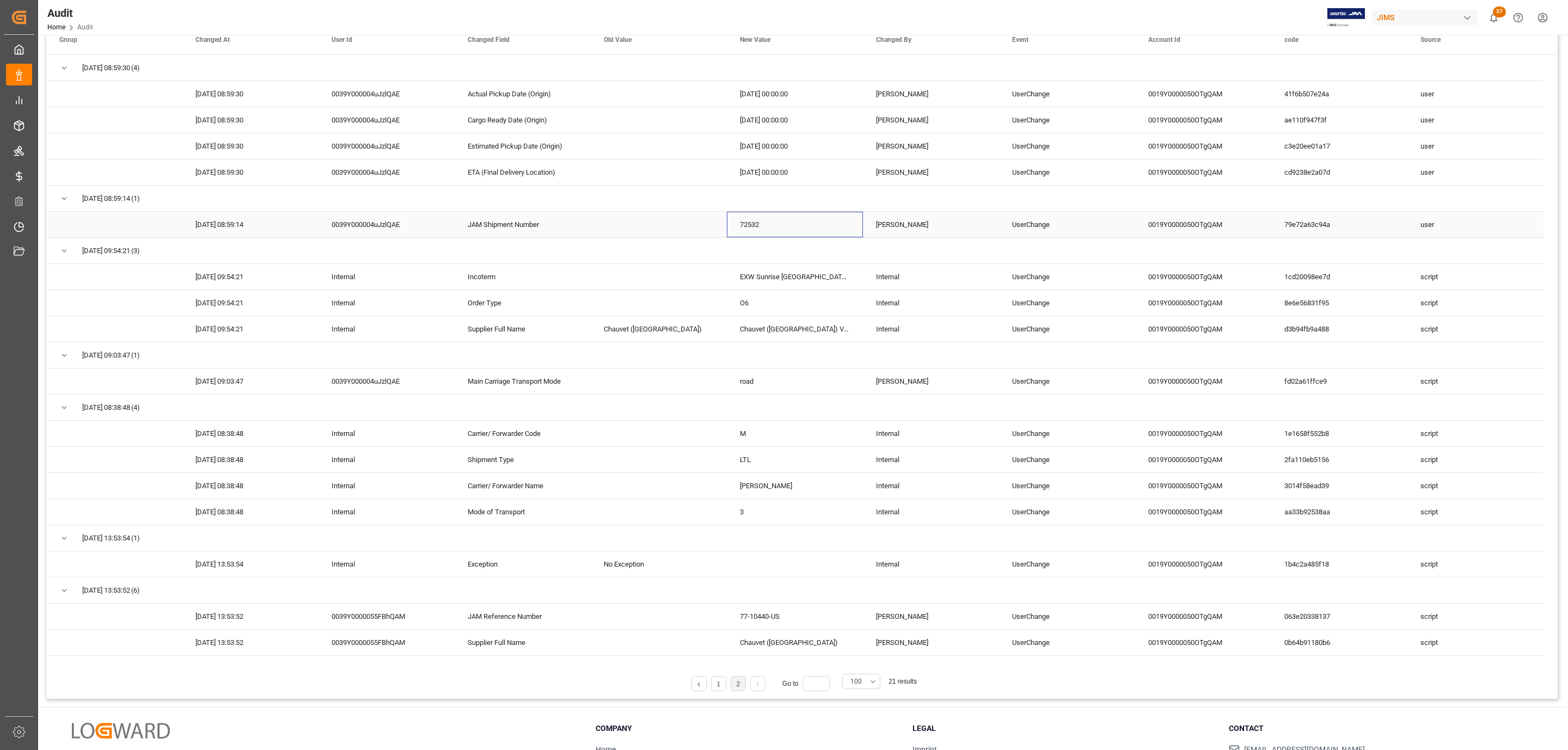
click at [740, 224] on div "72532" at bounding box center [794, 225] width 136 height 25
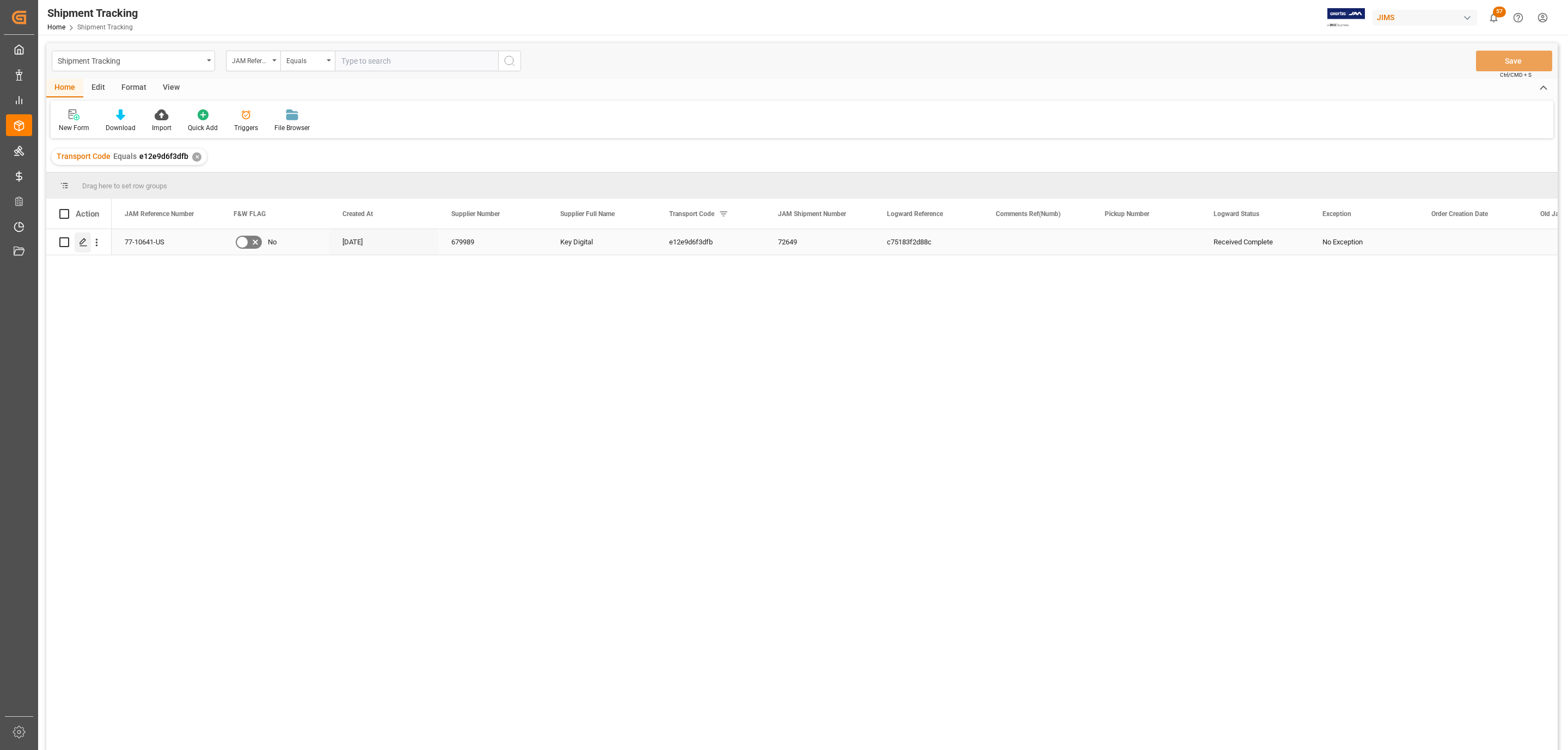
click at [83, 242] on polygon "Press SPACE to select this row." at bounding box center [82, 242] width 5 height 5
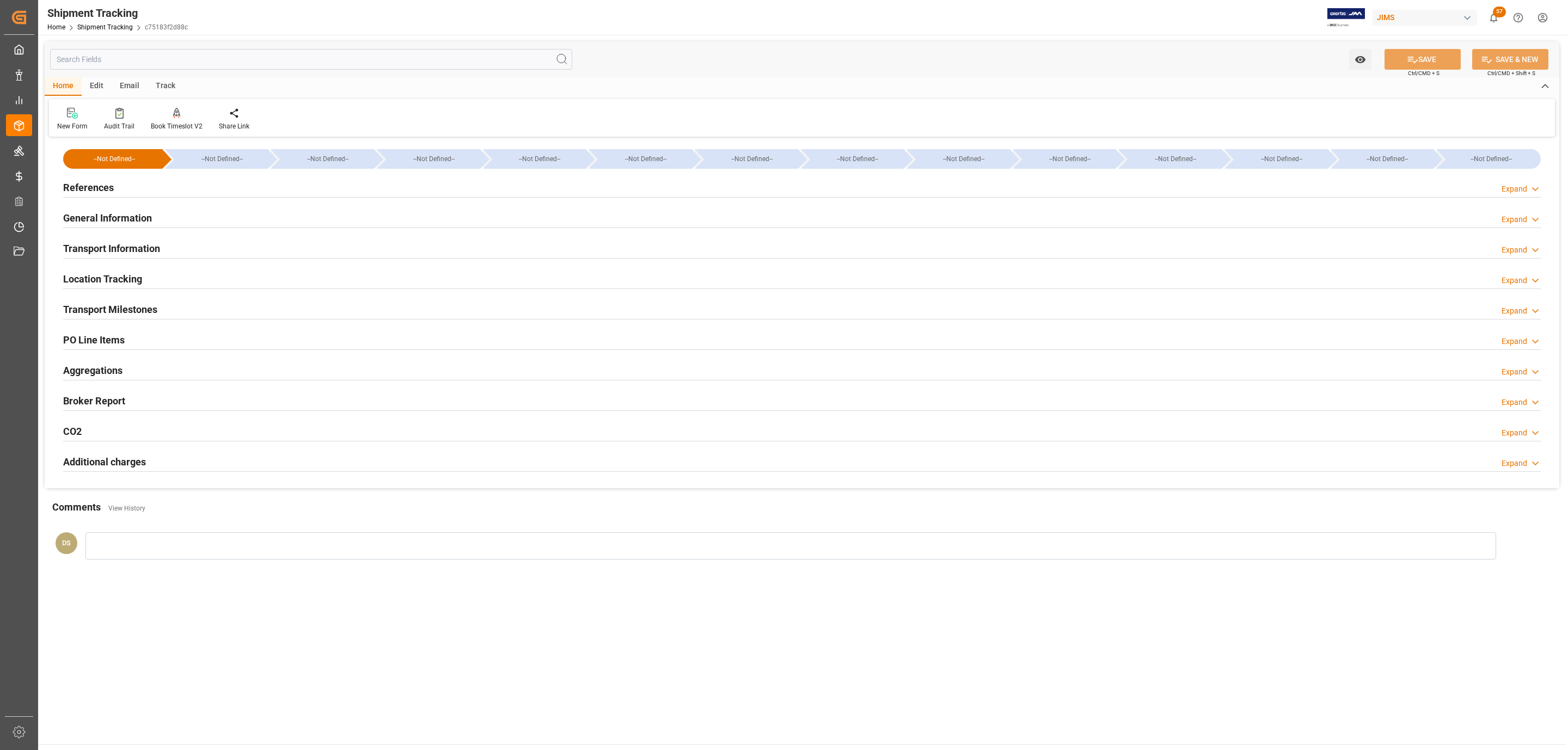
type input "19-08-2025 00:00"
type input "21-08-2025 00:00"
type input "20-08-2025"
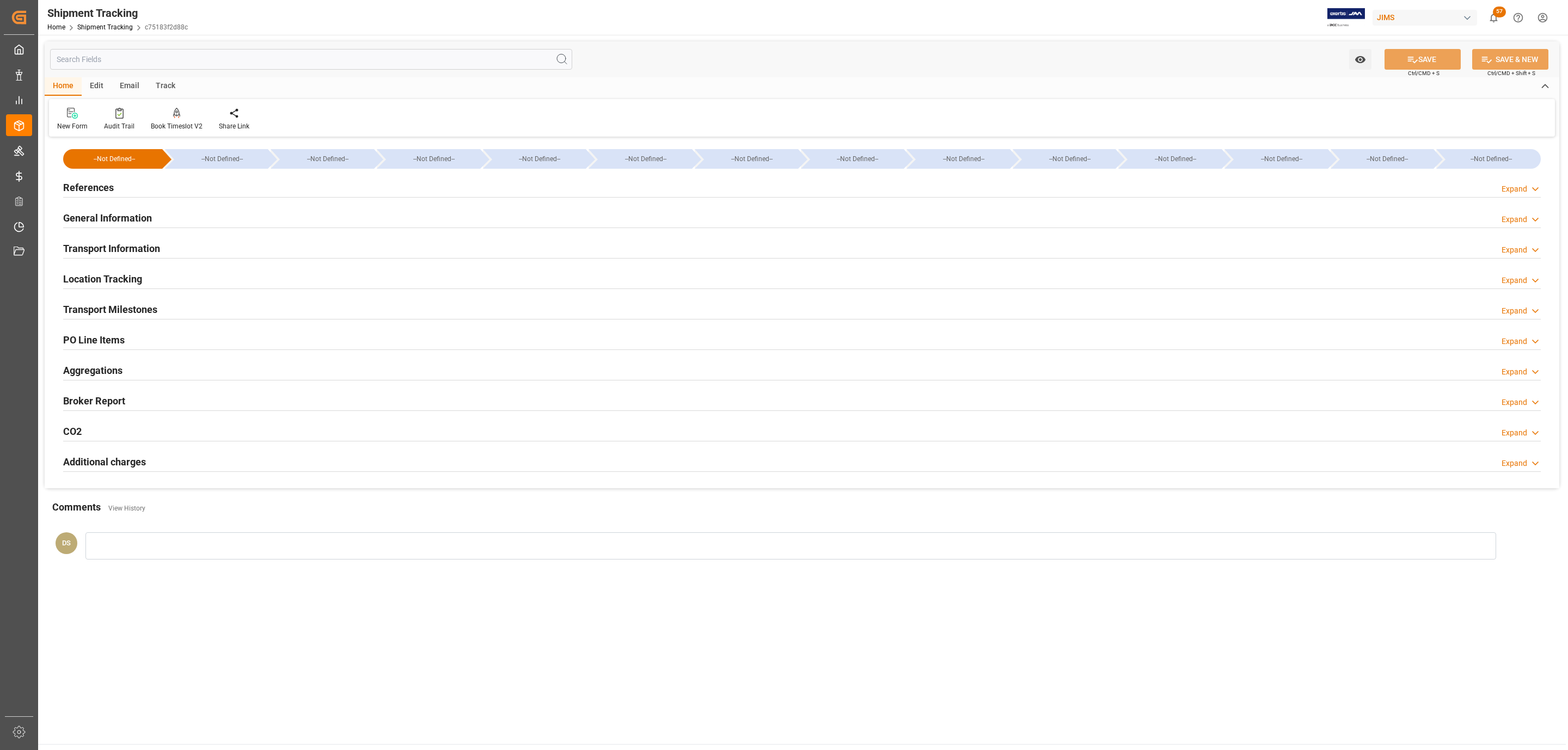
type input "21-08-2025"
type input "[DATE]"
click at [100, 306] on h2 "Transport Milestones" at bounding box center [110, 310] width 95 height 15
